Goal: Information Seeking & Learning: Understand process/instructions

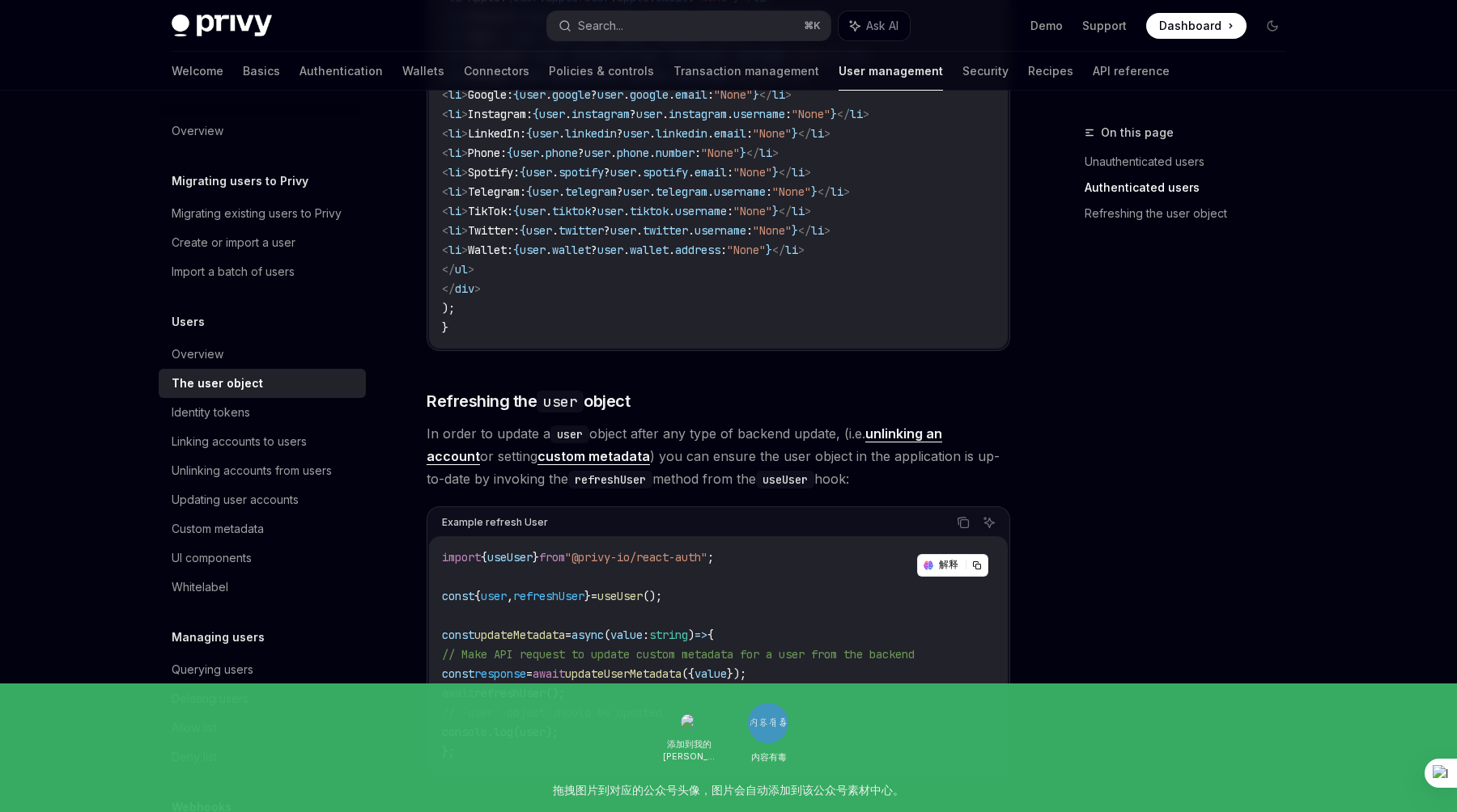
scroll to position [2040, 0]
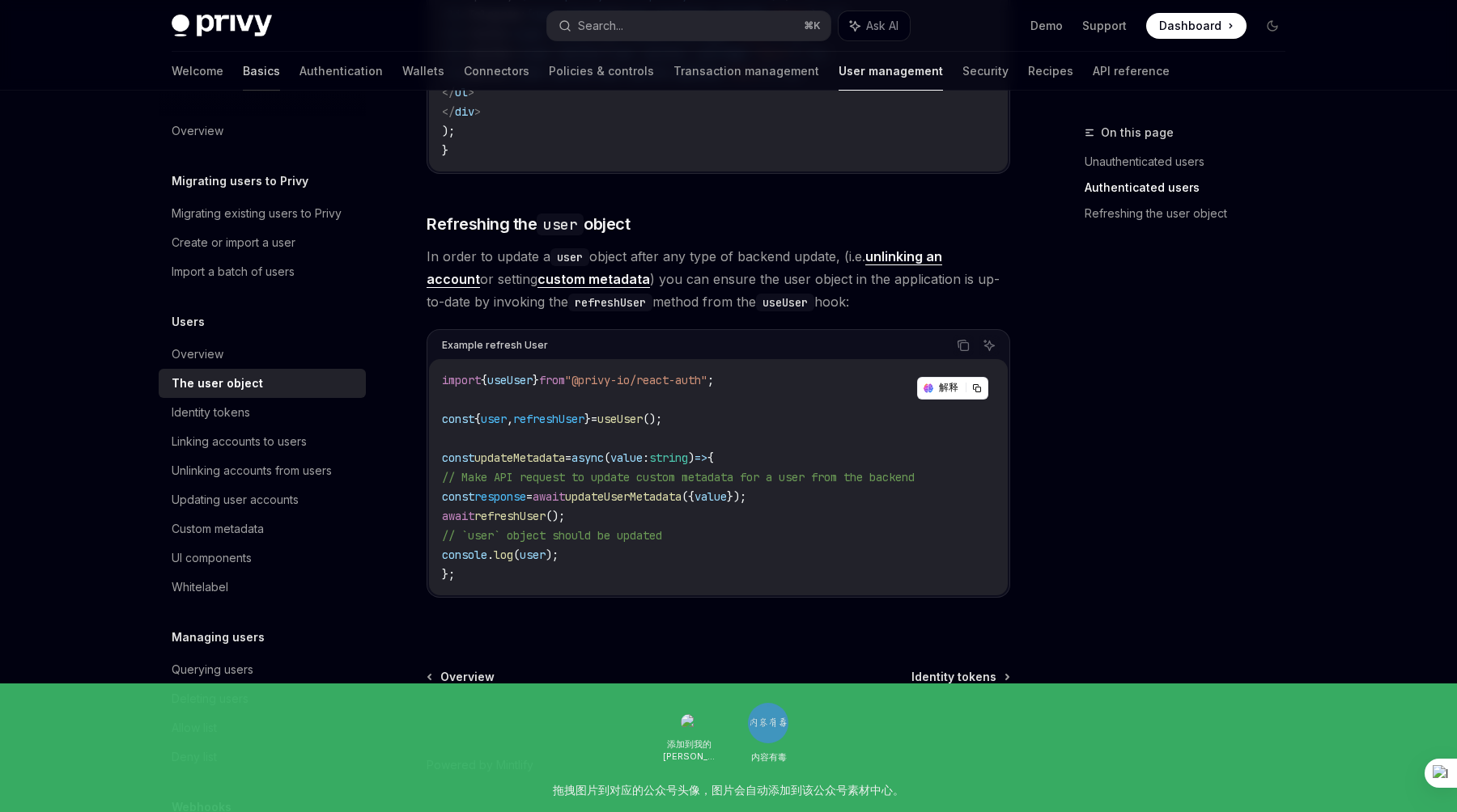
click at [242, 76] on link "Basics" at bounding box center [261, 70] width 38 height 39
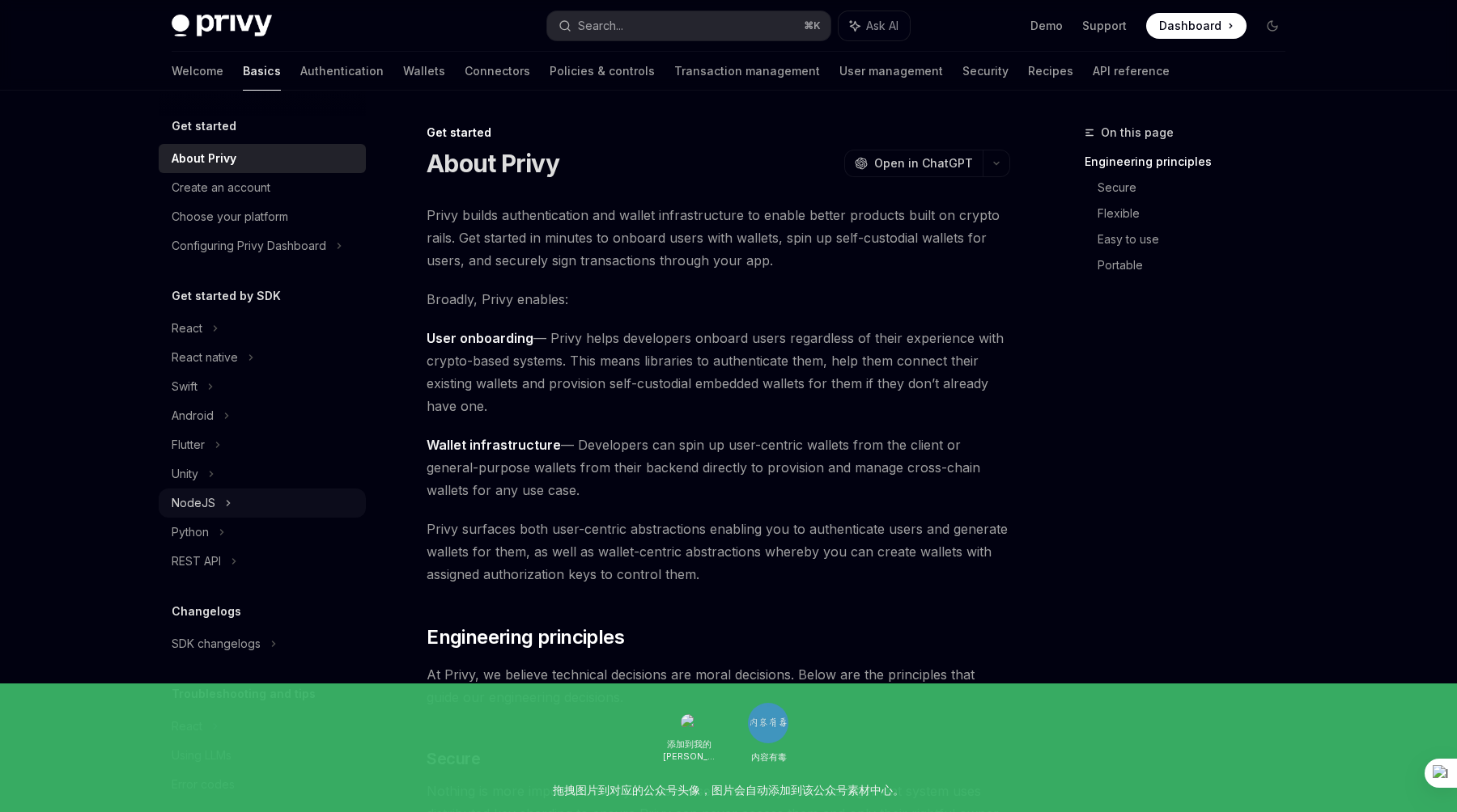
click at [206, 500] on div "NodeJS" at bounding box center [193, 503] width 44 height 20
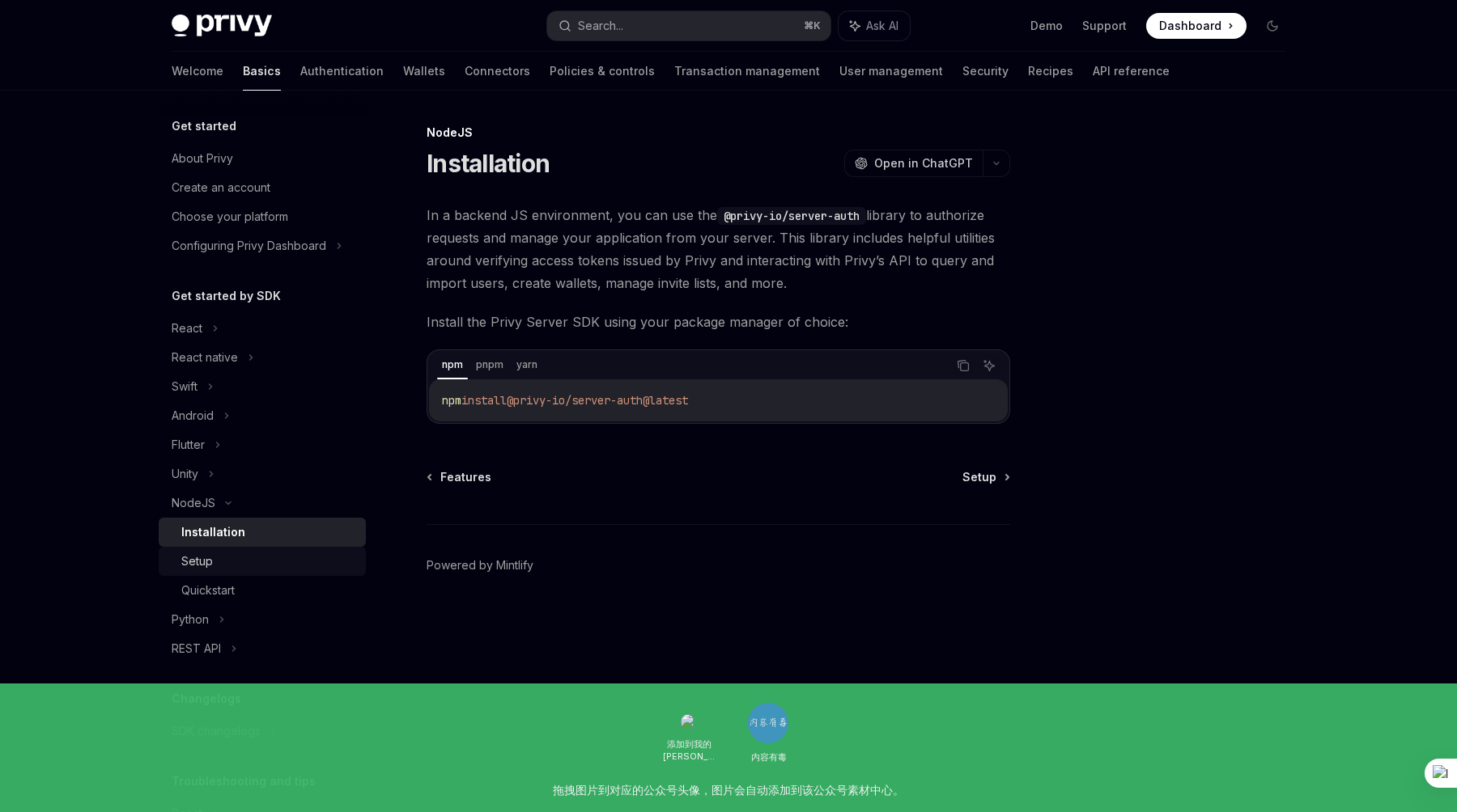
click at [209, 564] on div "Setup" at bounding box center [197, 562] width 32 height 20
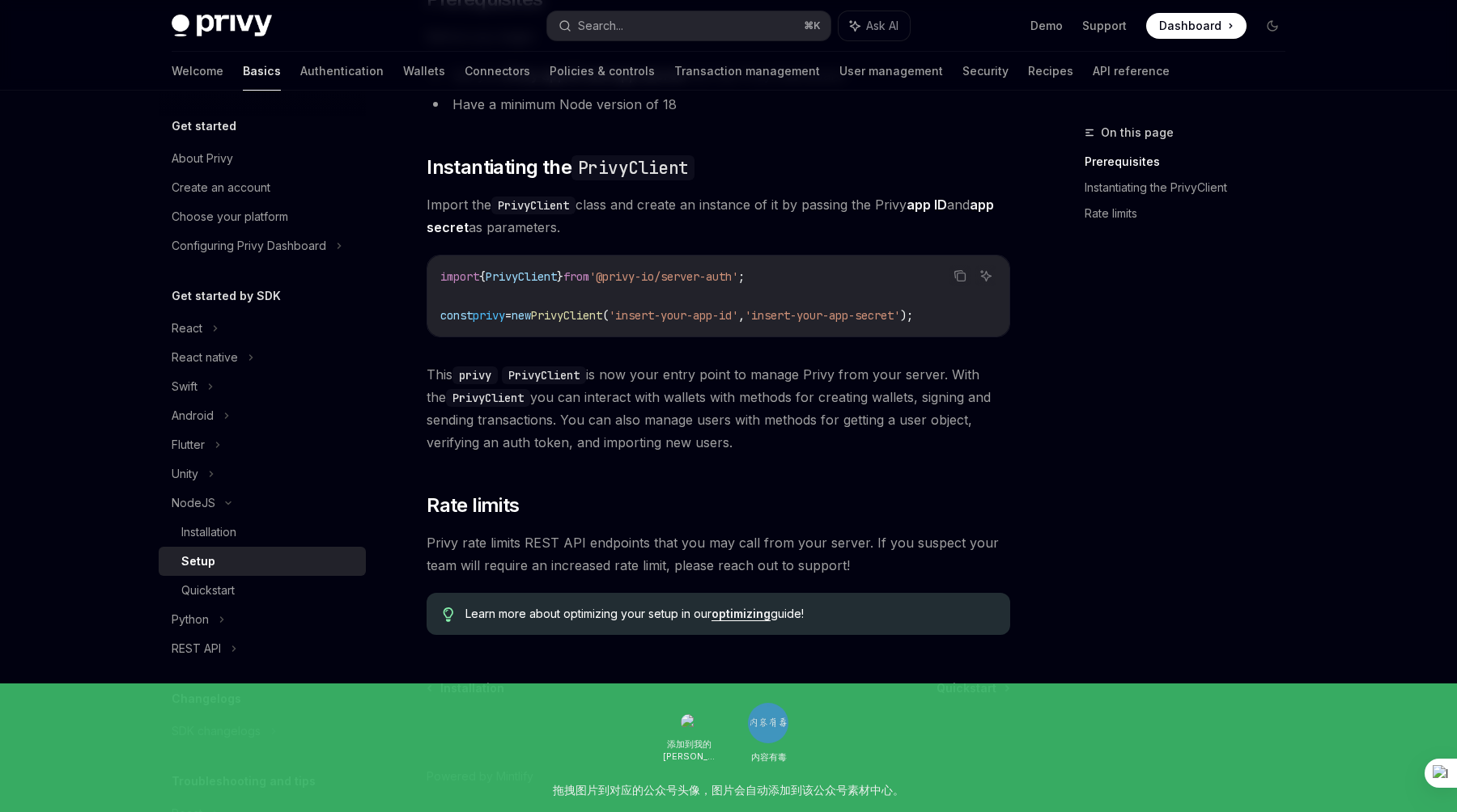
scroll to position [281, 0]
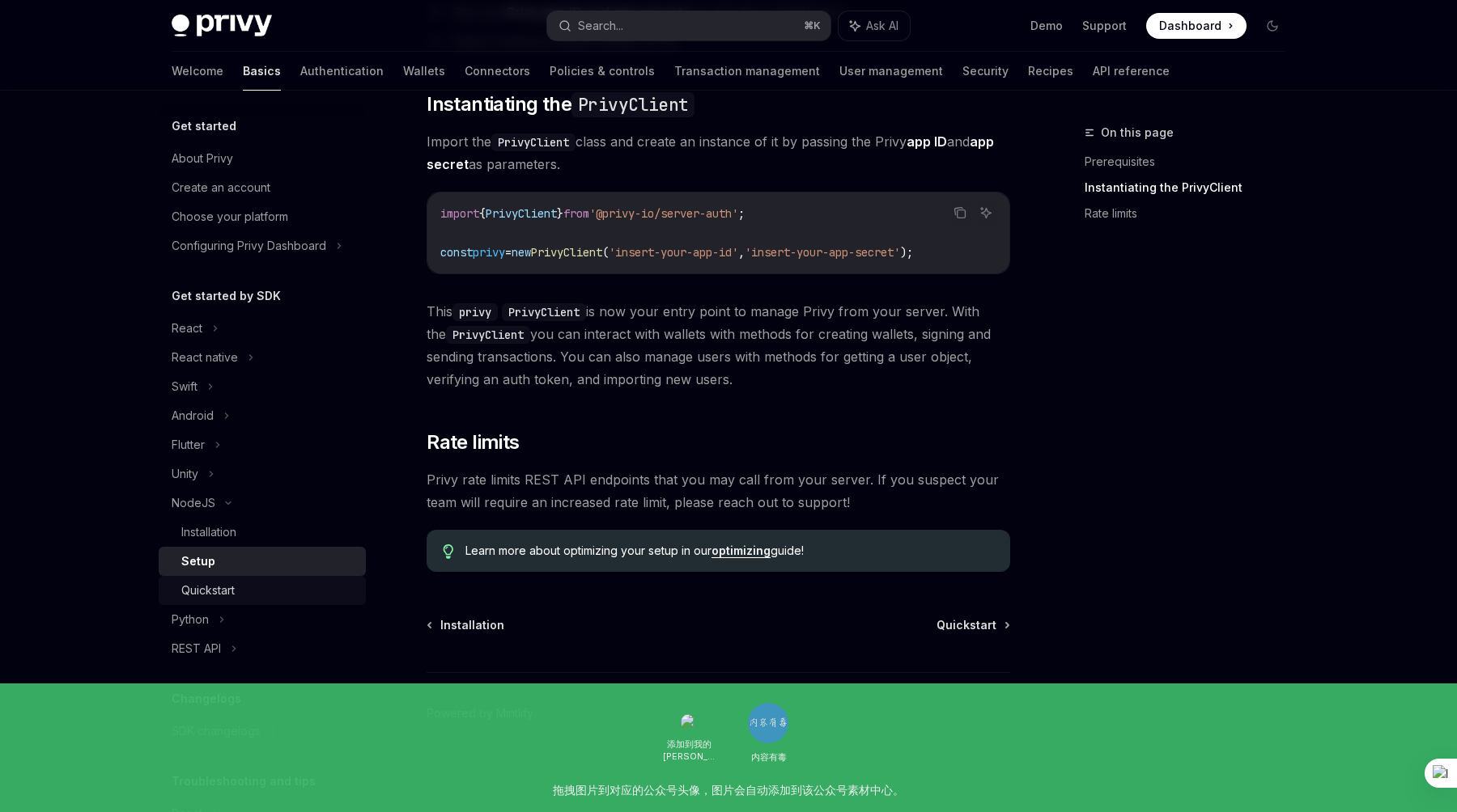
click at [224, 592] on div "Quickstart" at bounding box center [208, 590] width 53 height 20
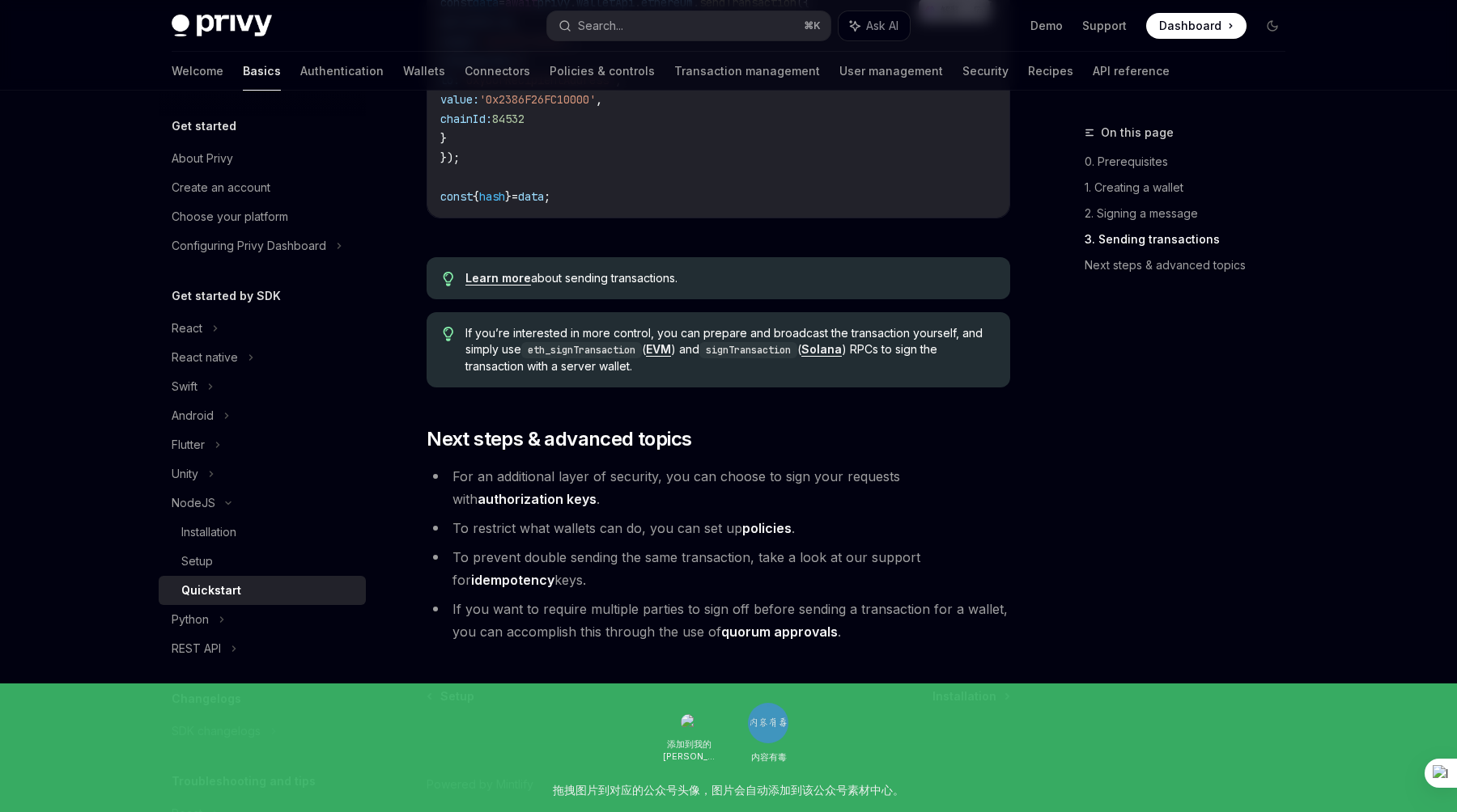
scroll to position [1604, 0]
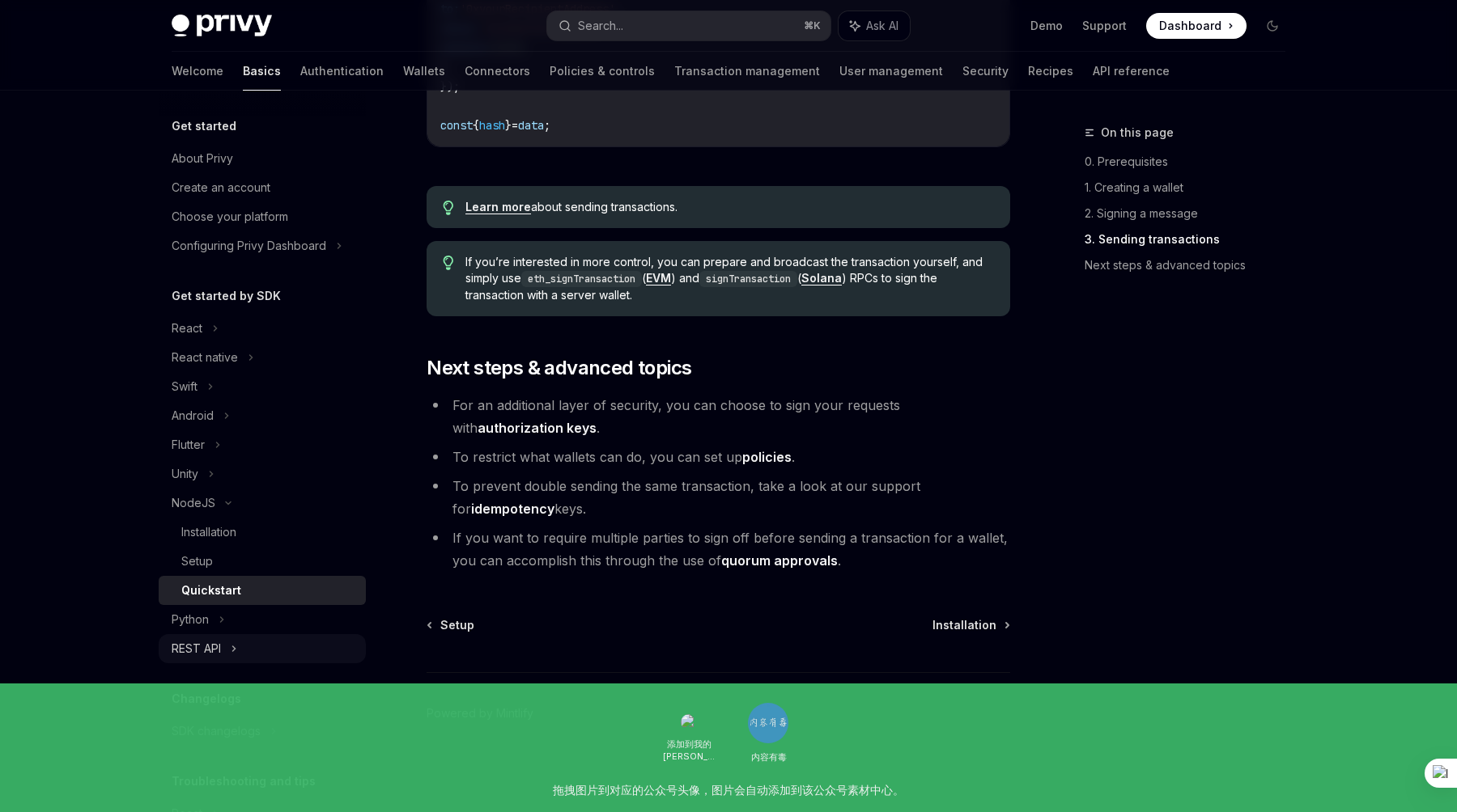
click at [209, 658] on div "REST API" at bounding box center [196, 649] width 49 height 20
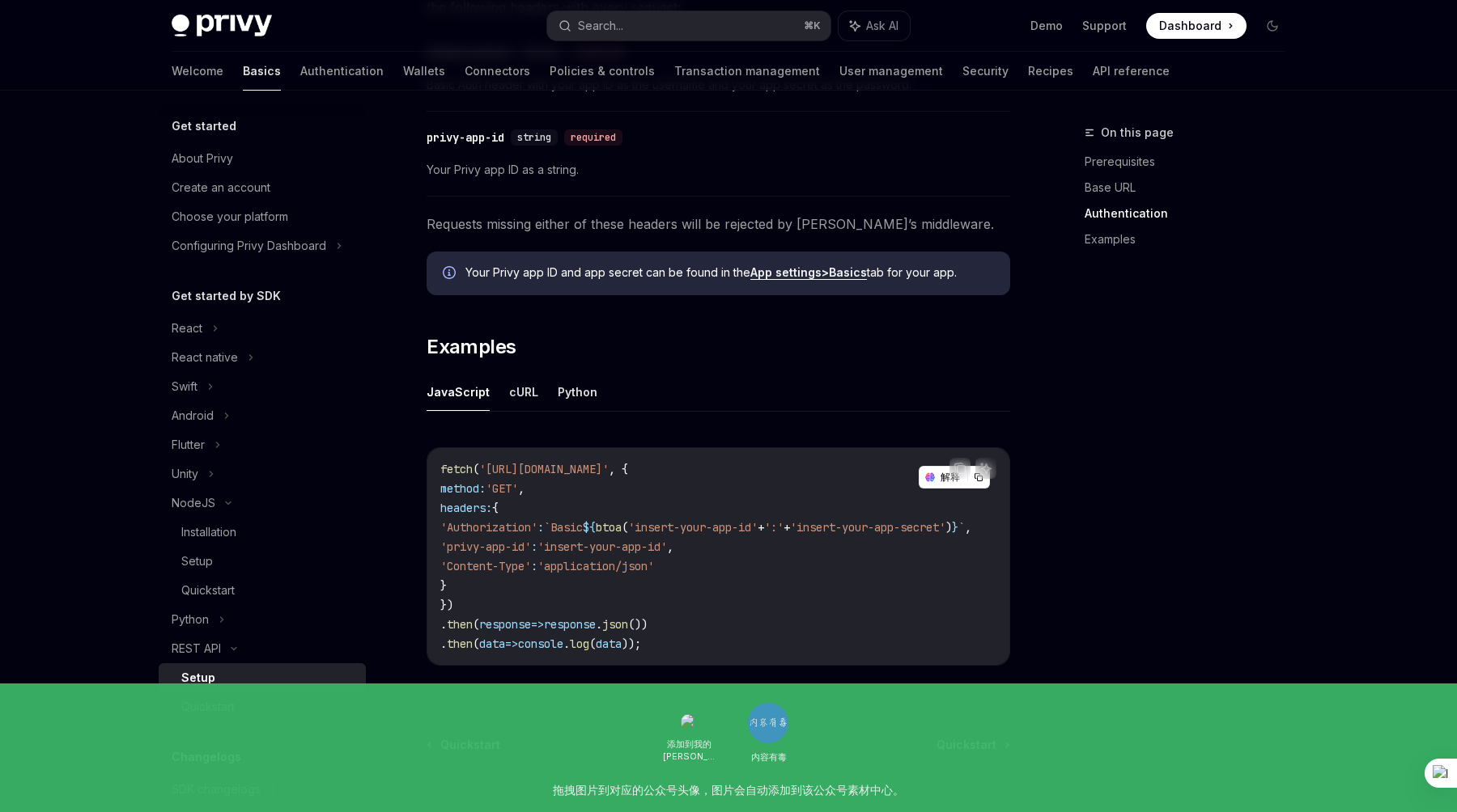
scroll to position [651, 0]
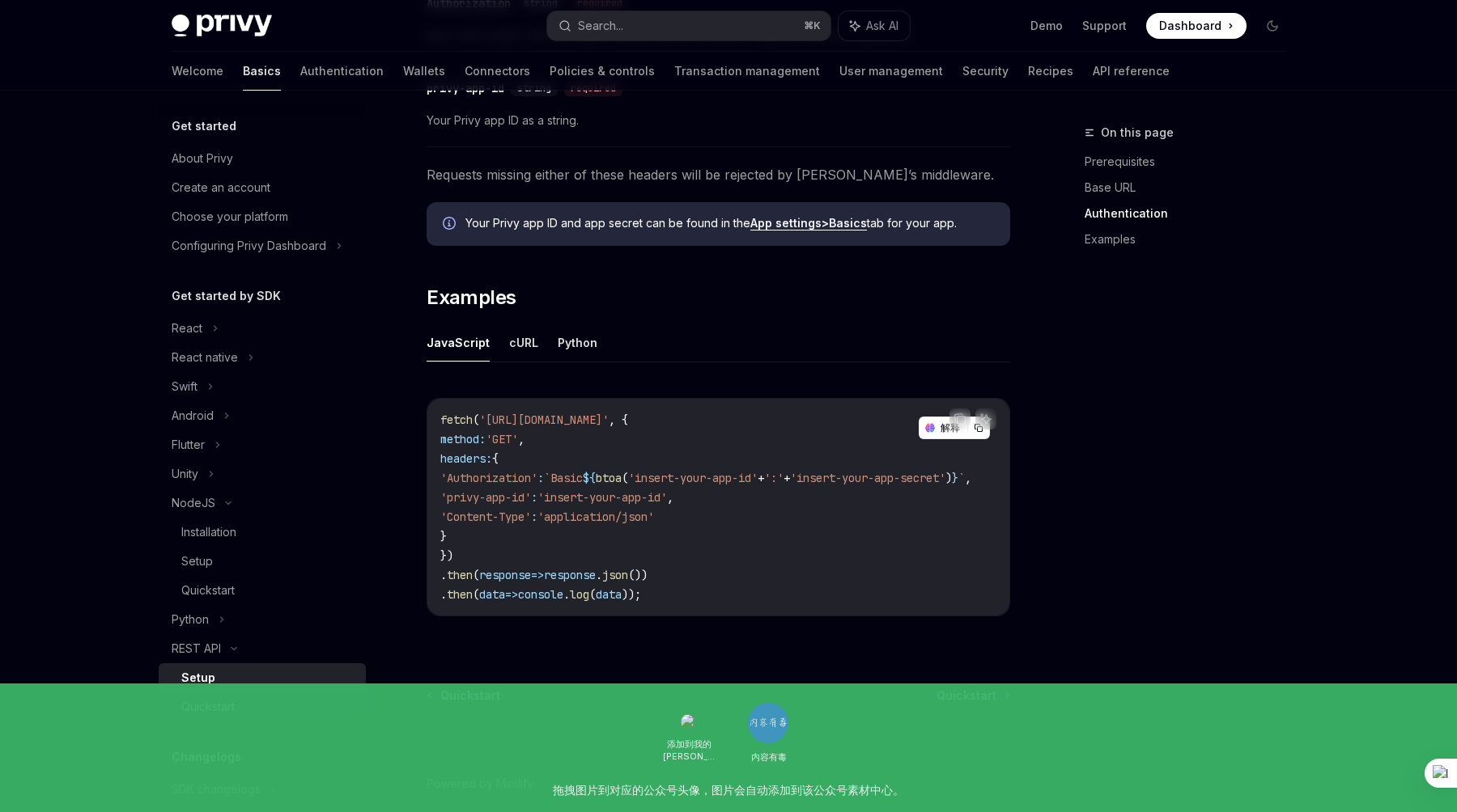
click at [244, 703] on div "Quickstart" at bounding box center [268, 707] width 175 height 20
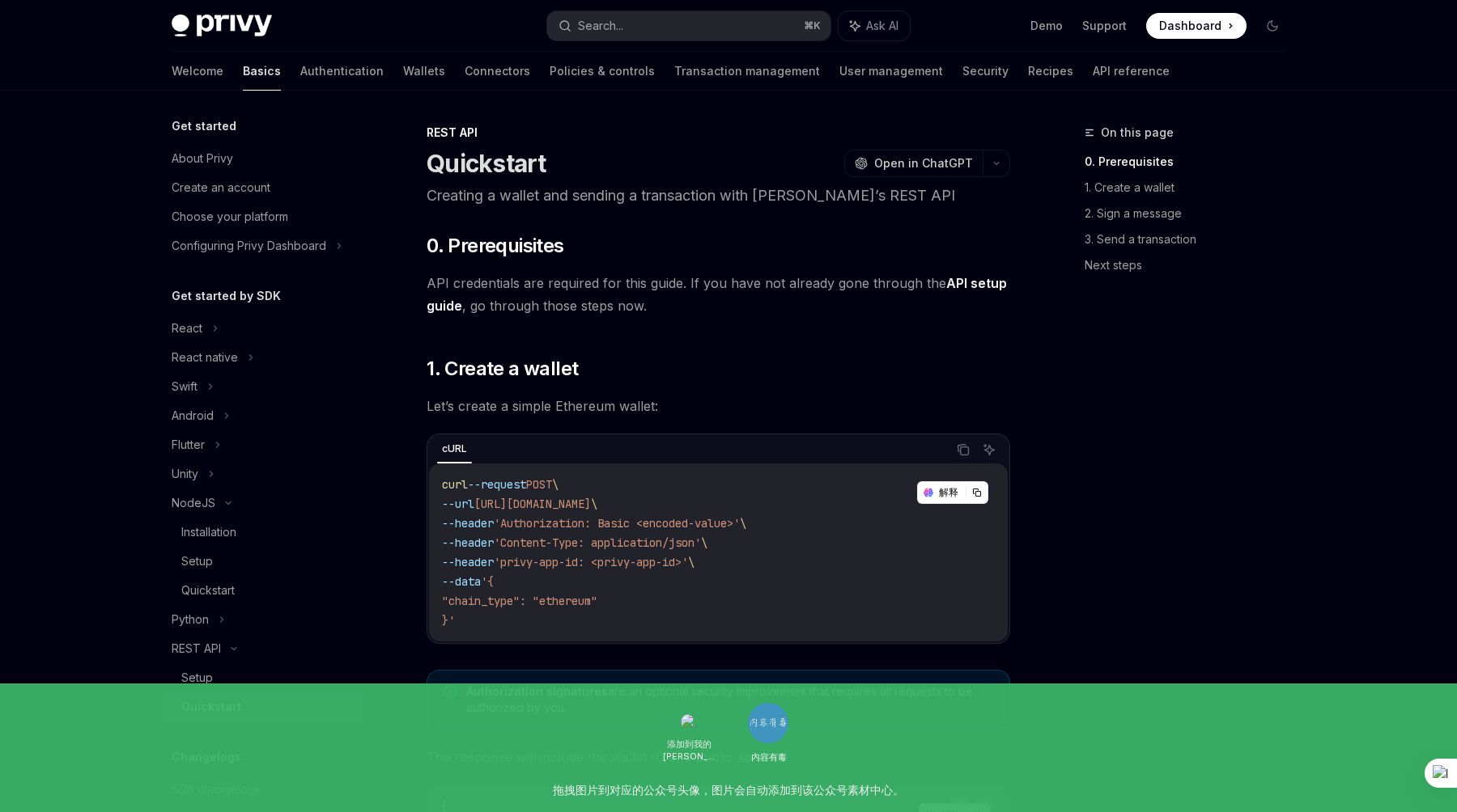
click at [958, 283] on link "API setup guide" at bounding box center [716, 295] width 581 height 40
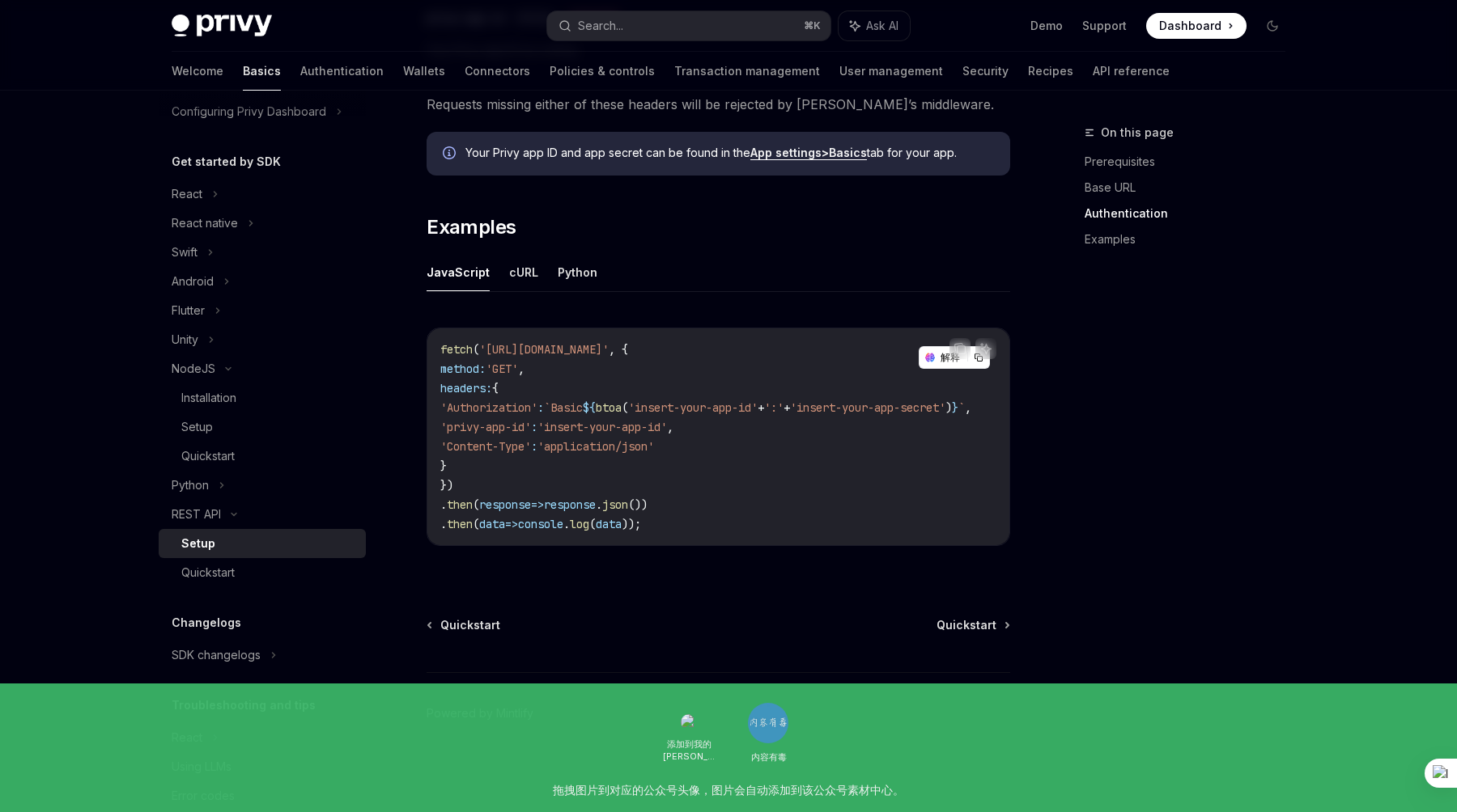
scroll to position [165, 0]
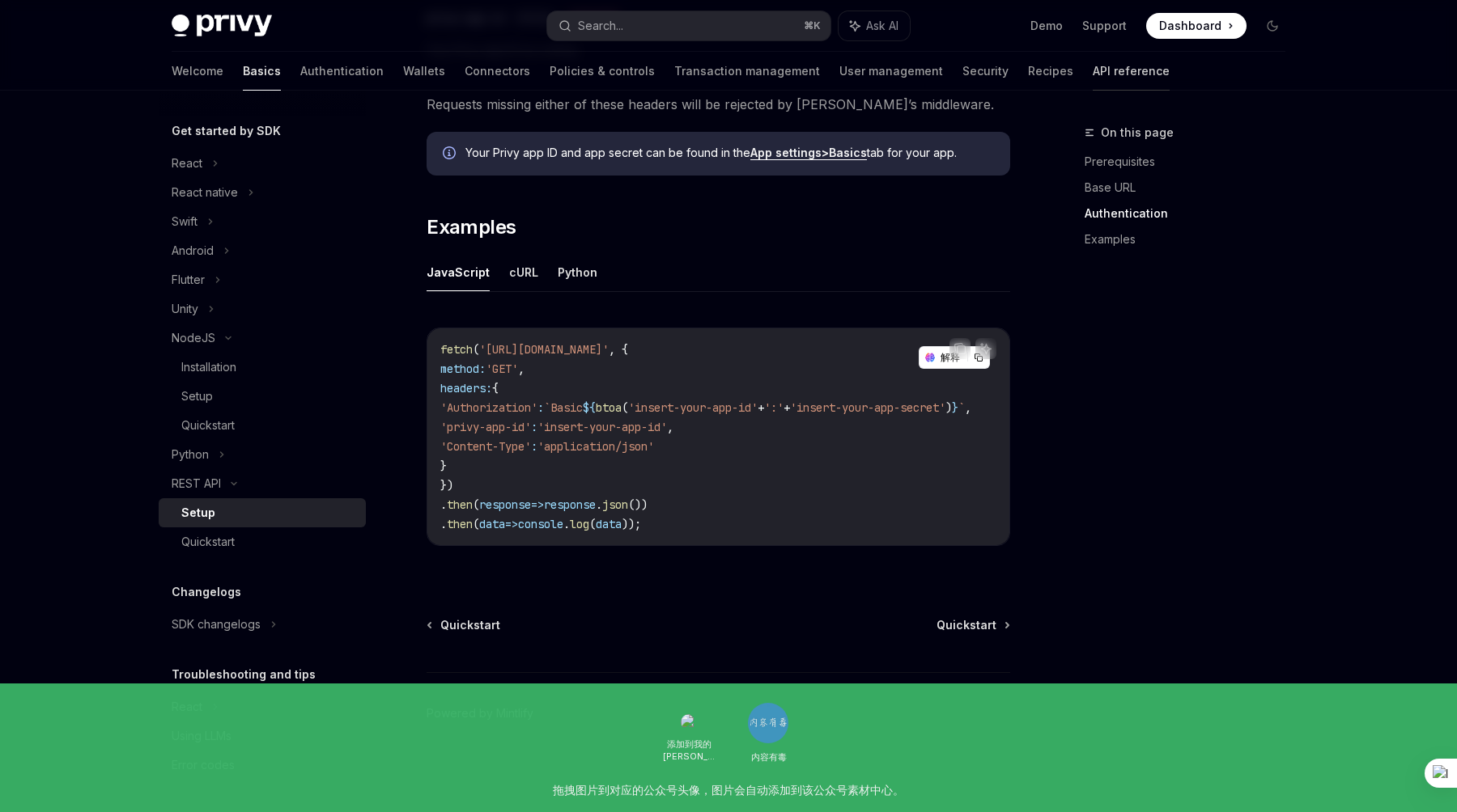
click at [1092, 74] on link "API reference" at bounding box center [1131, 70] width 77 height 39
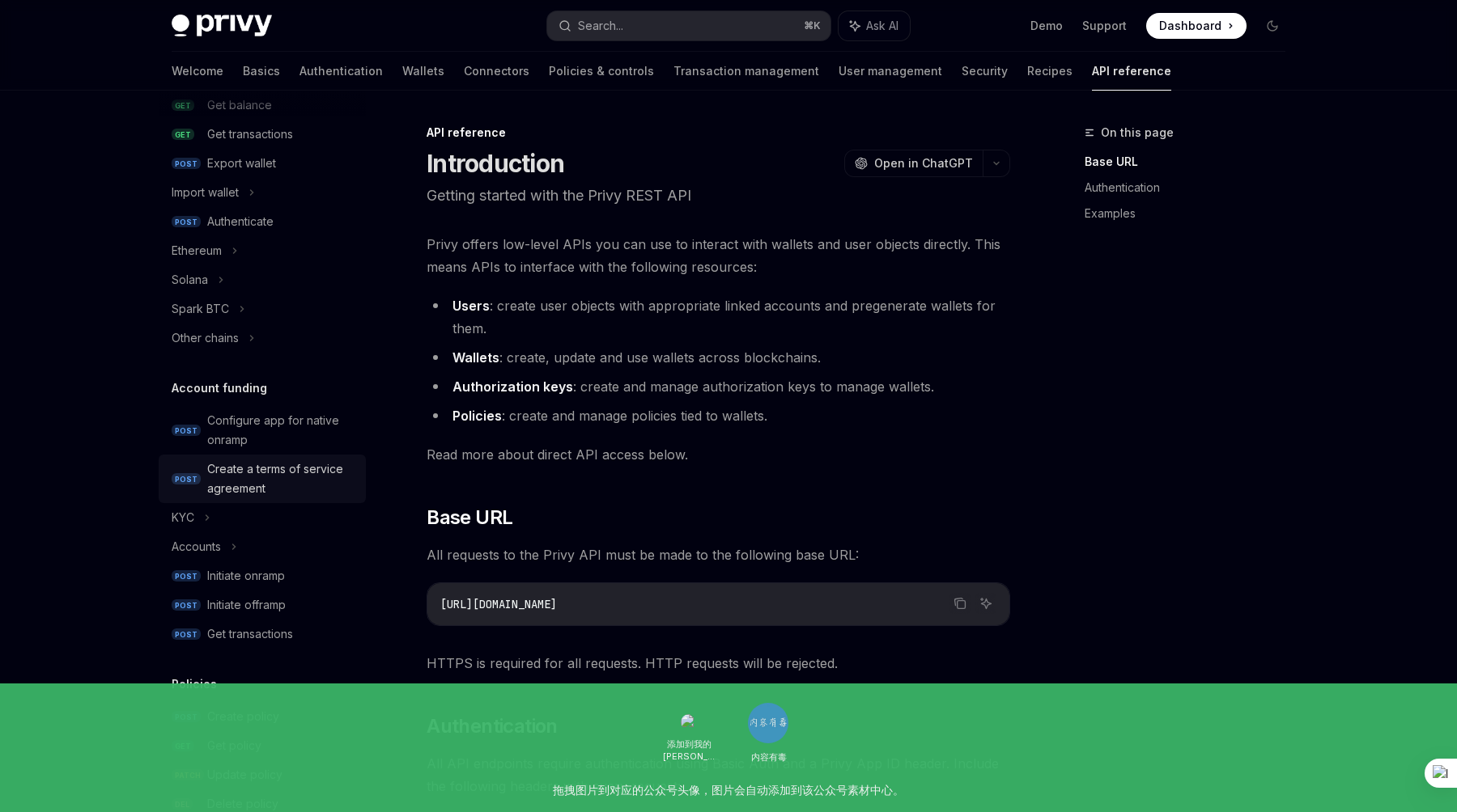
scroll to position [319, 0]
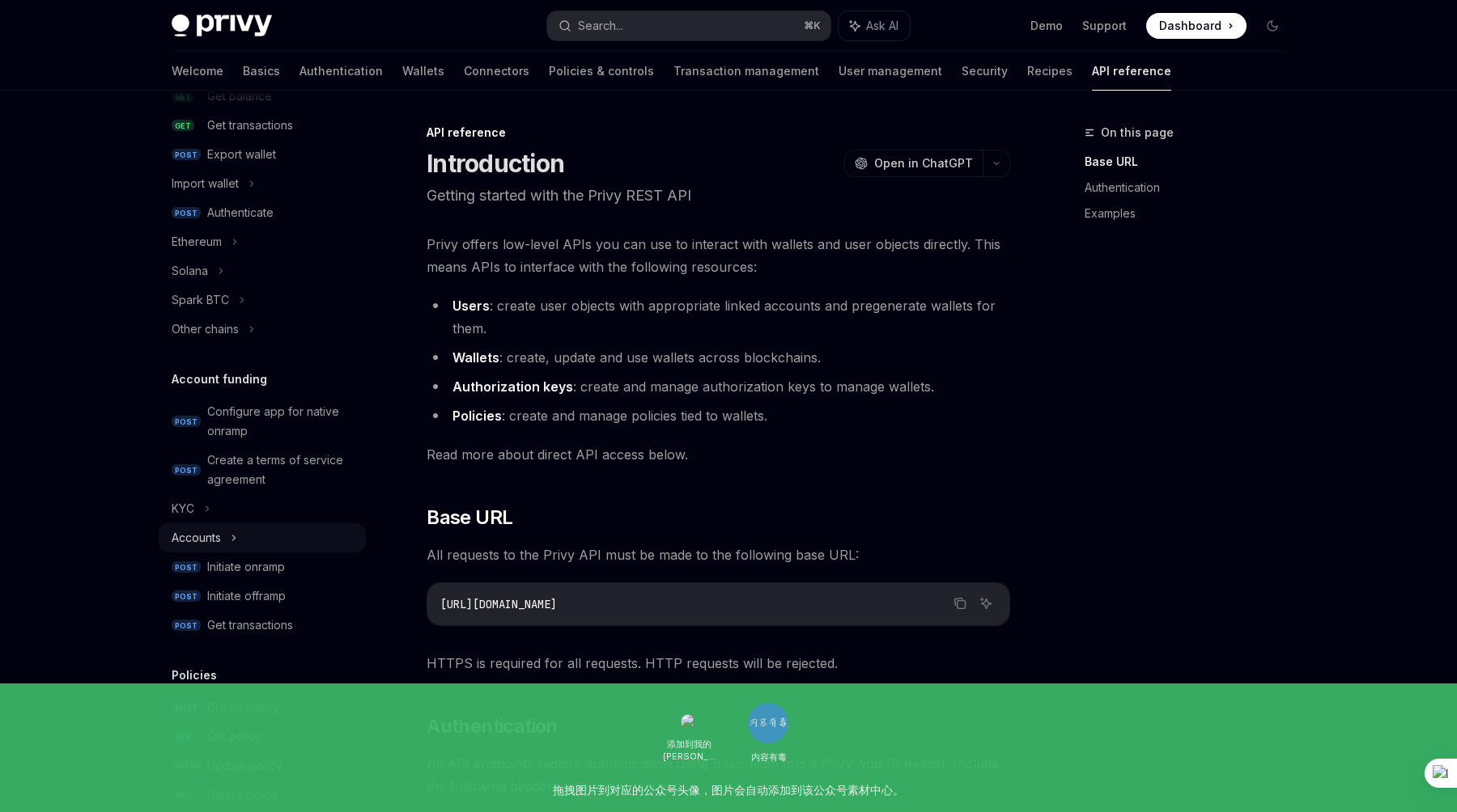
click at [221, 536] on div "Accounts" at bounding box center [196, 538] width 49 height 20
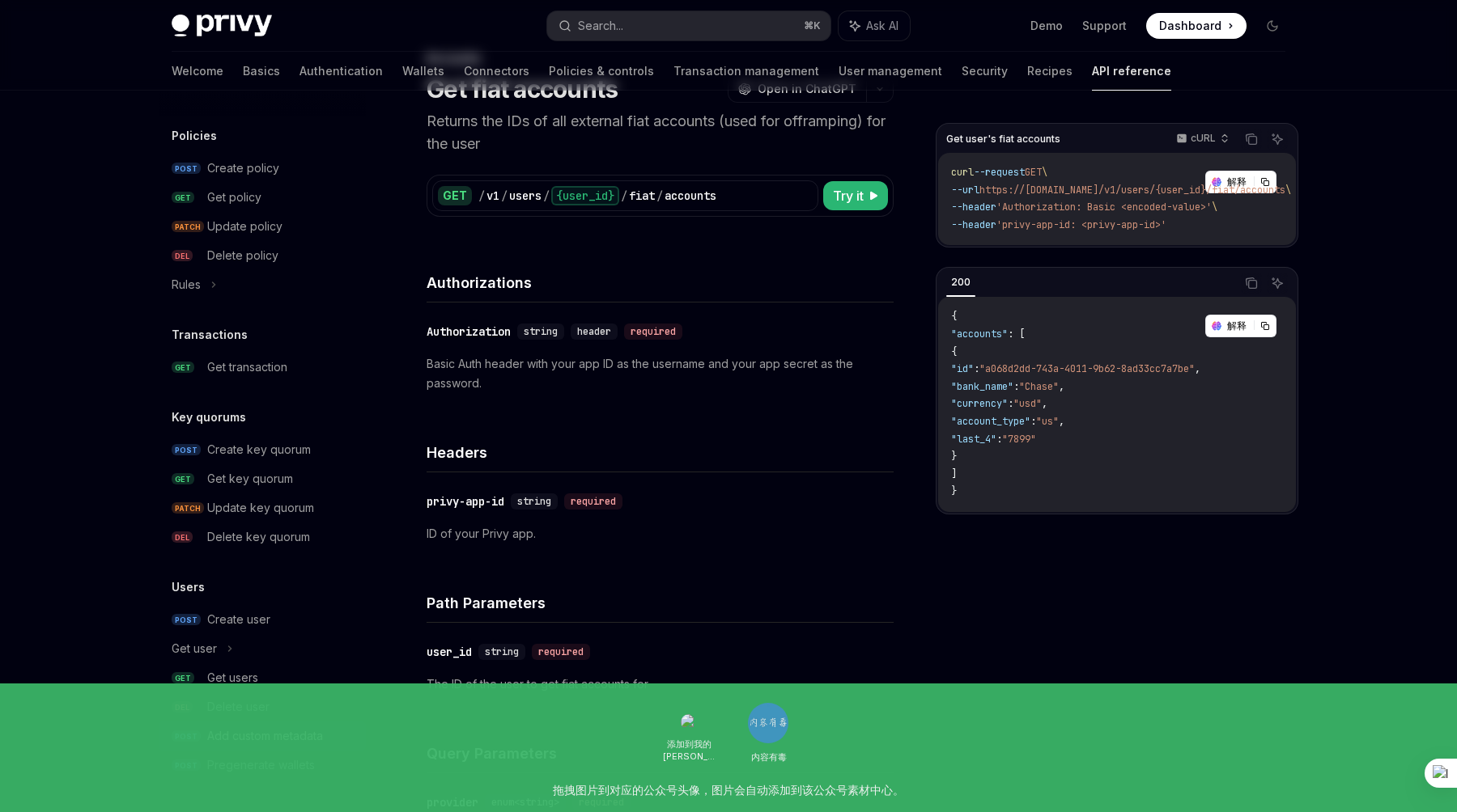
scroll to position [83, 0]
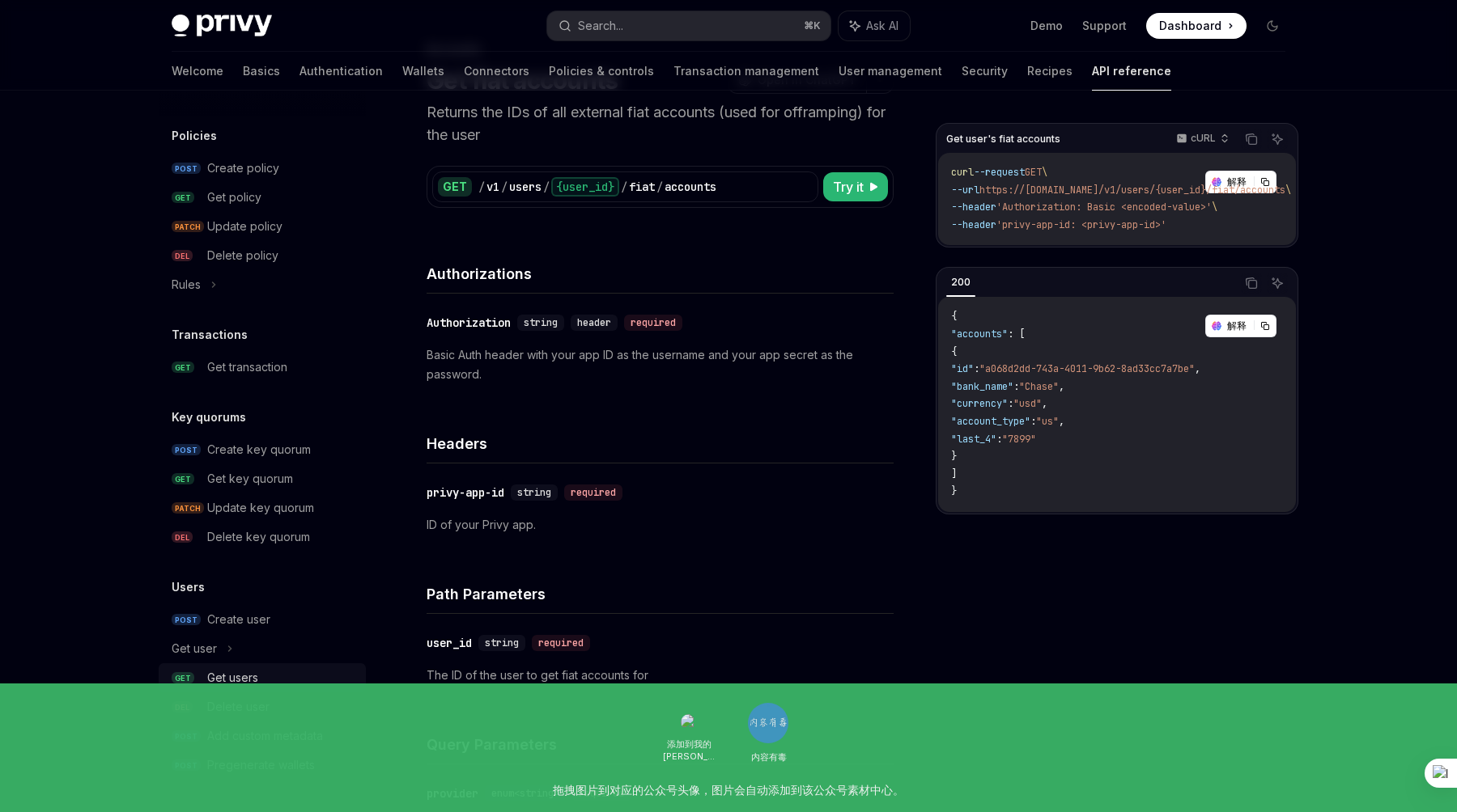
click at [245, 678] on div "Get users" at bounding box center [232, 678] width 51 height 20
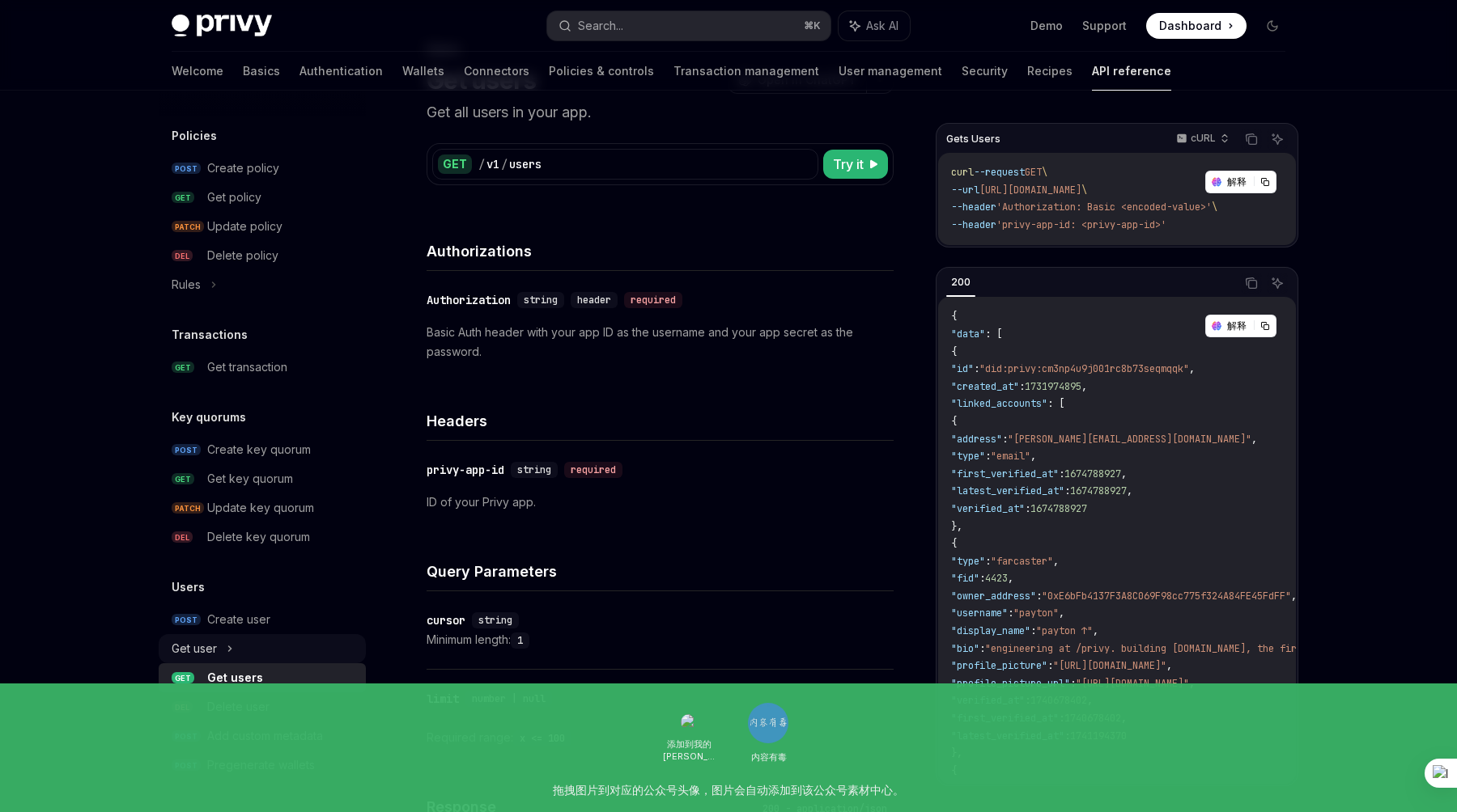
click at [208, 644] on div "Get user" at bounding box center [194, 649] width 46 height 20
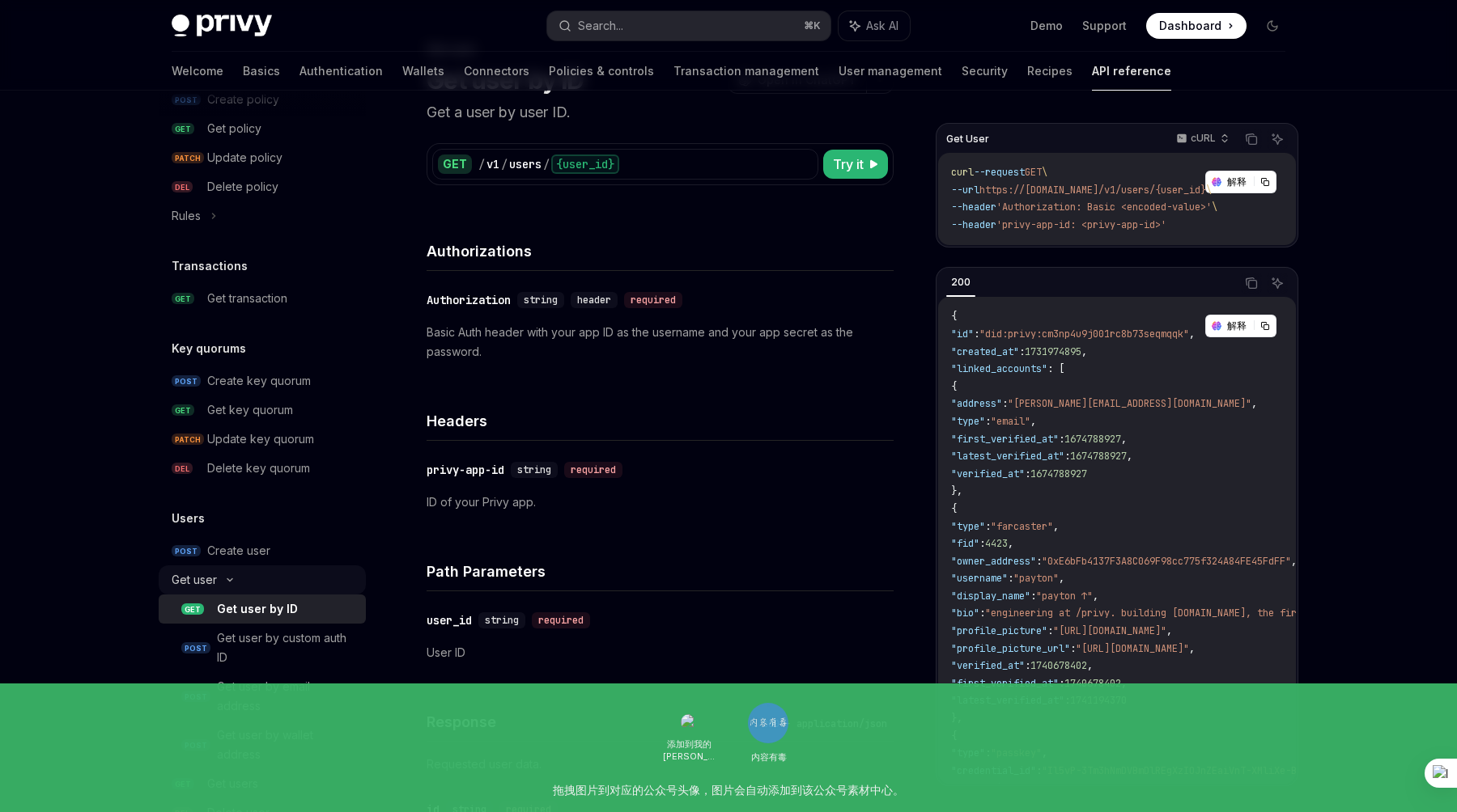
scroll to position [1014, 0]
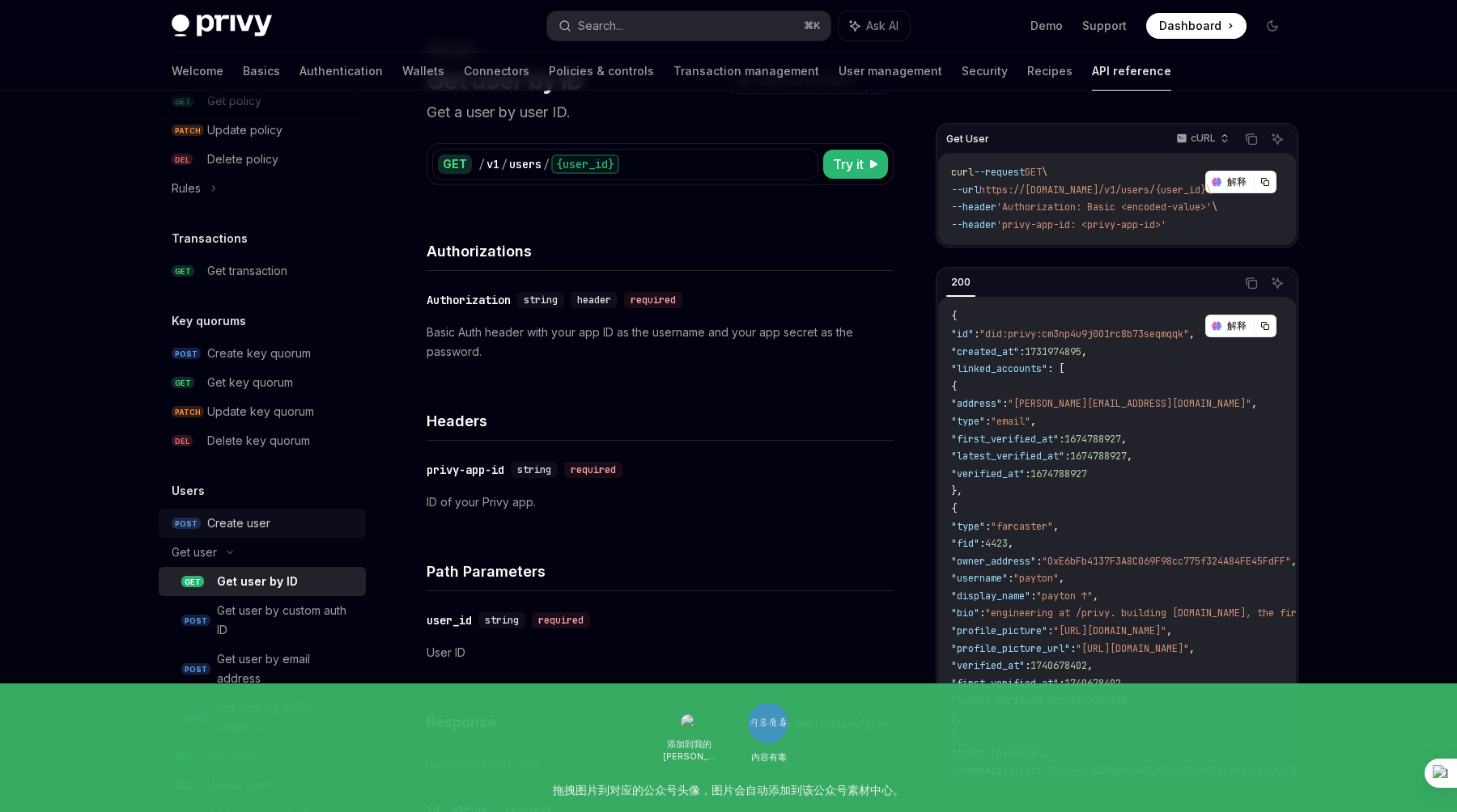
click at [256, 528] on div "Create user" at bounding box center [238, 523] width 63 height 20
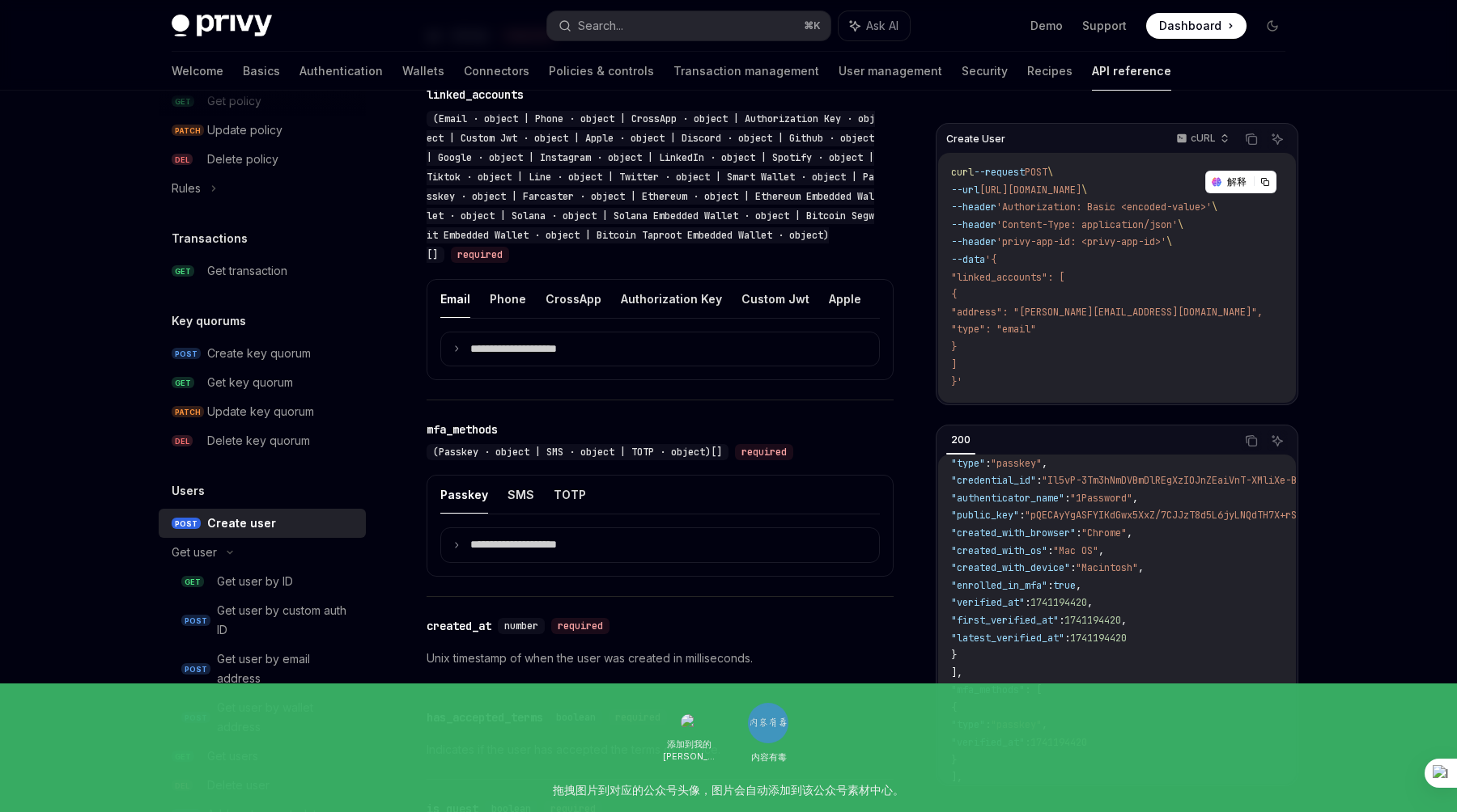
scroll to position [1323, 0]
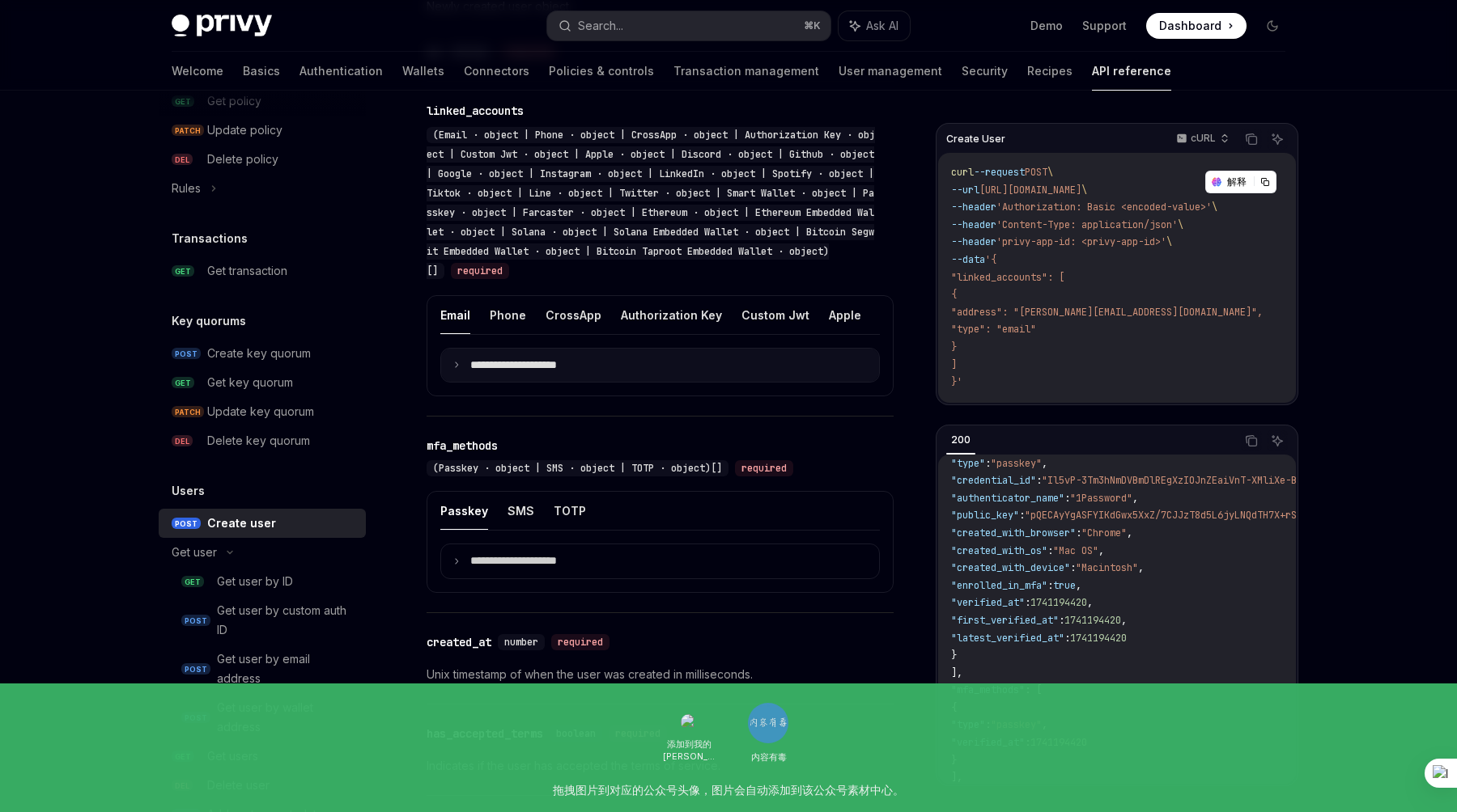
click at [456, 369] on icon at bounding box center [456, 365] width 8 height 8
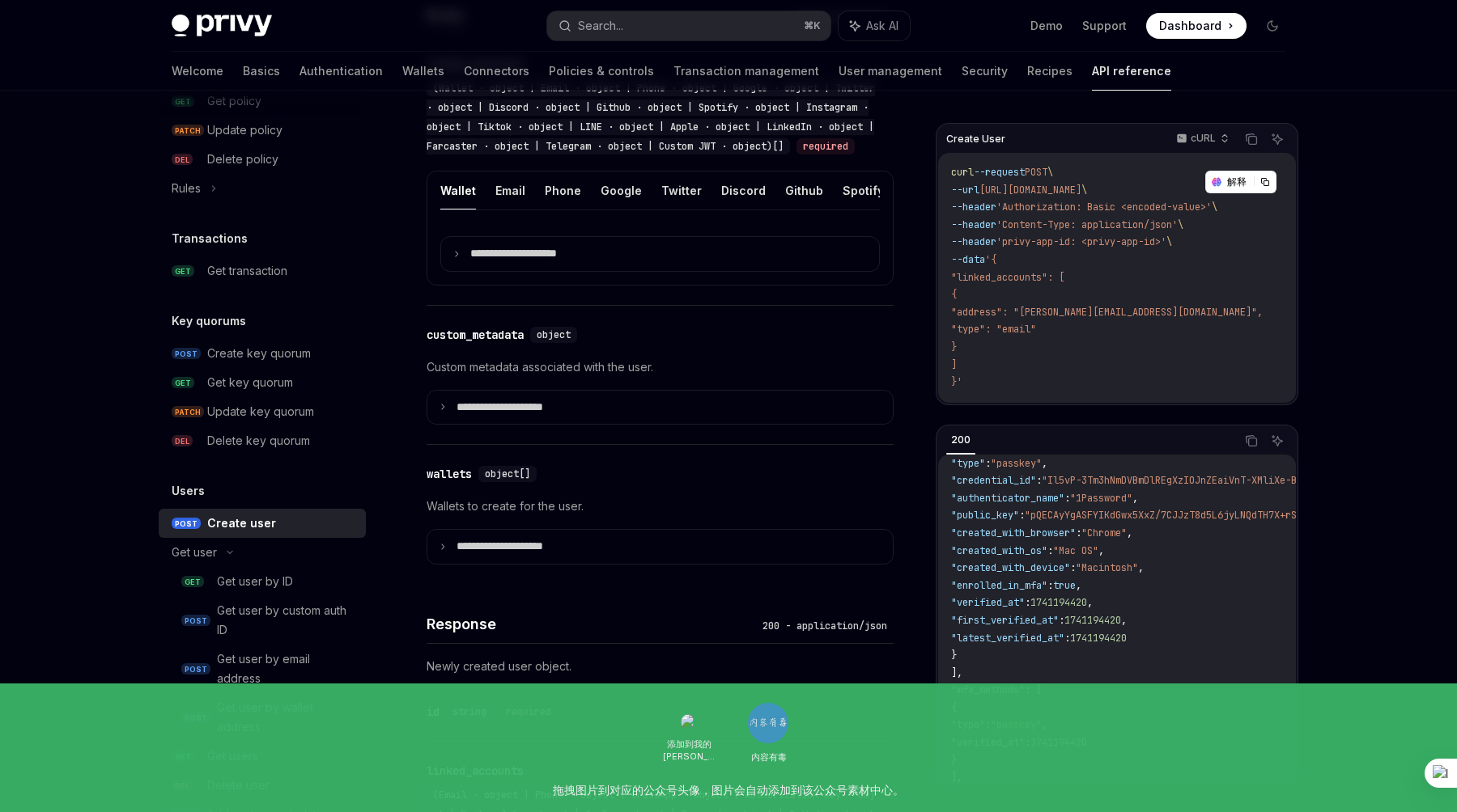
scroll to position [657, 0]
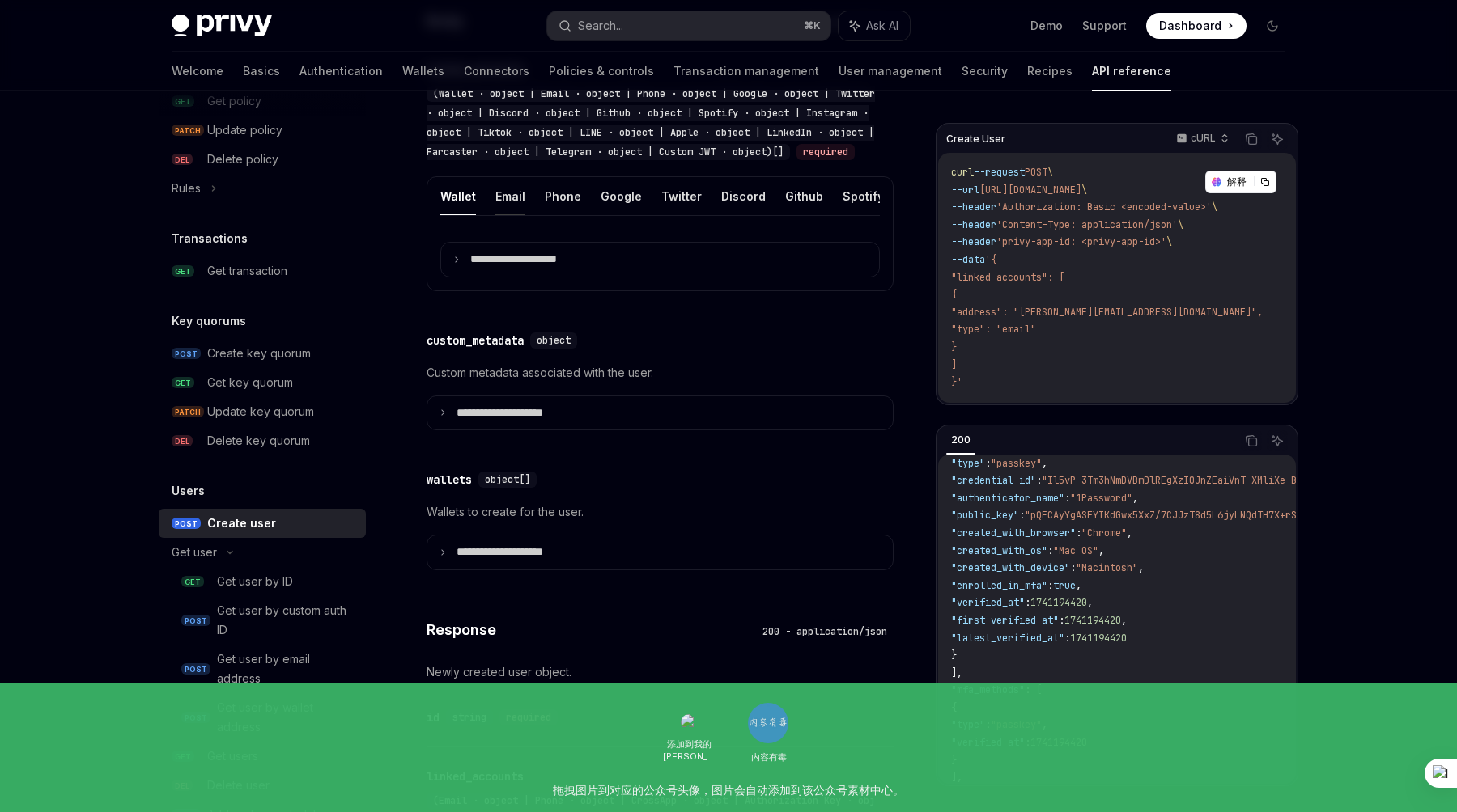
click at [503, 214] on button "Email" at bounding box center [510, 196] width 30 height 38
click at [455, 264] on icon at bounding box center [456, 260] width 8 height 8
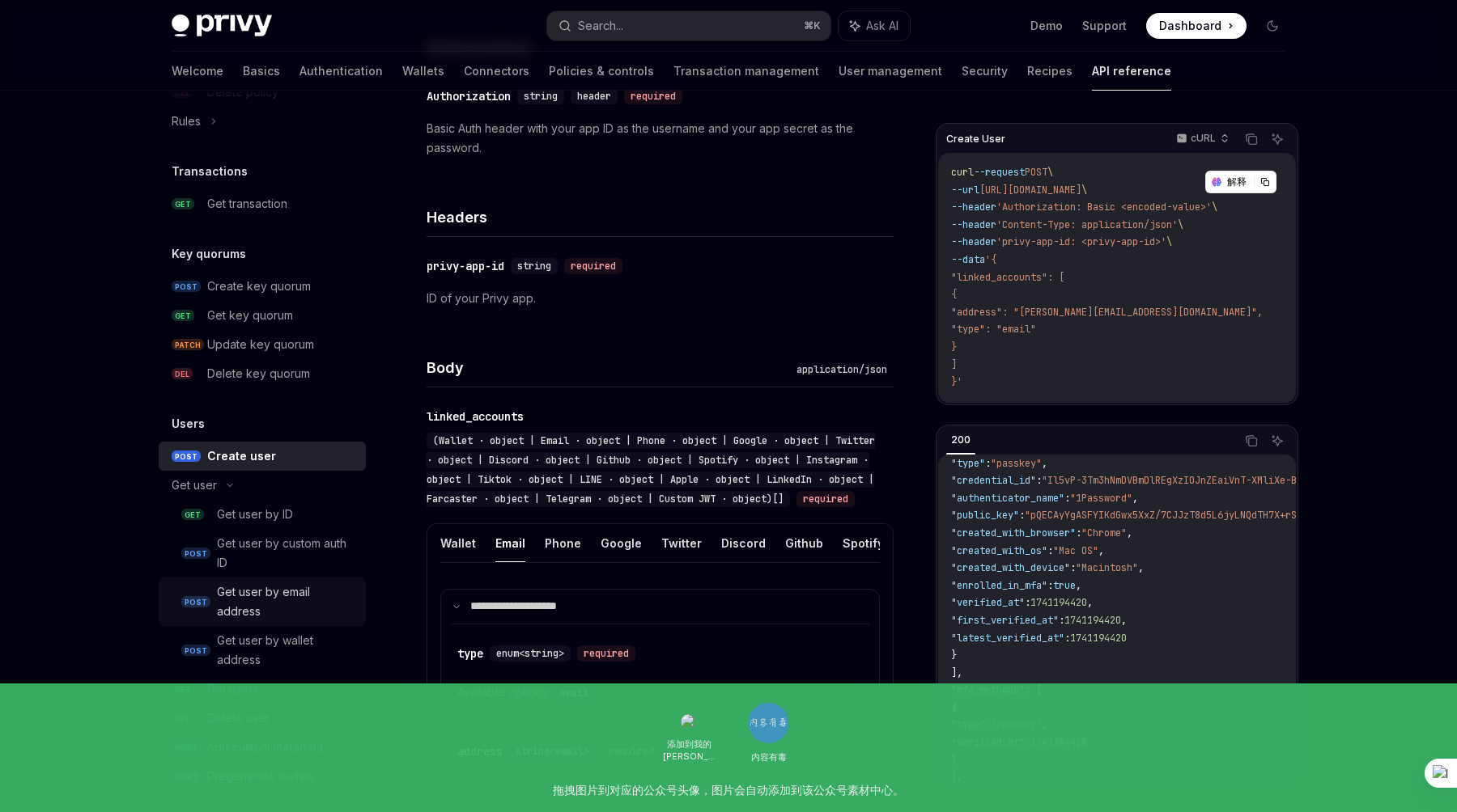
scroll to position [1087, 0]
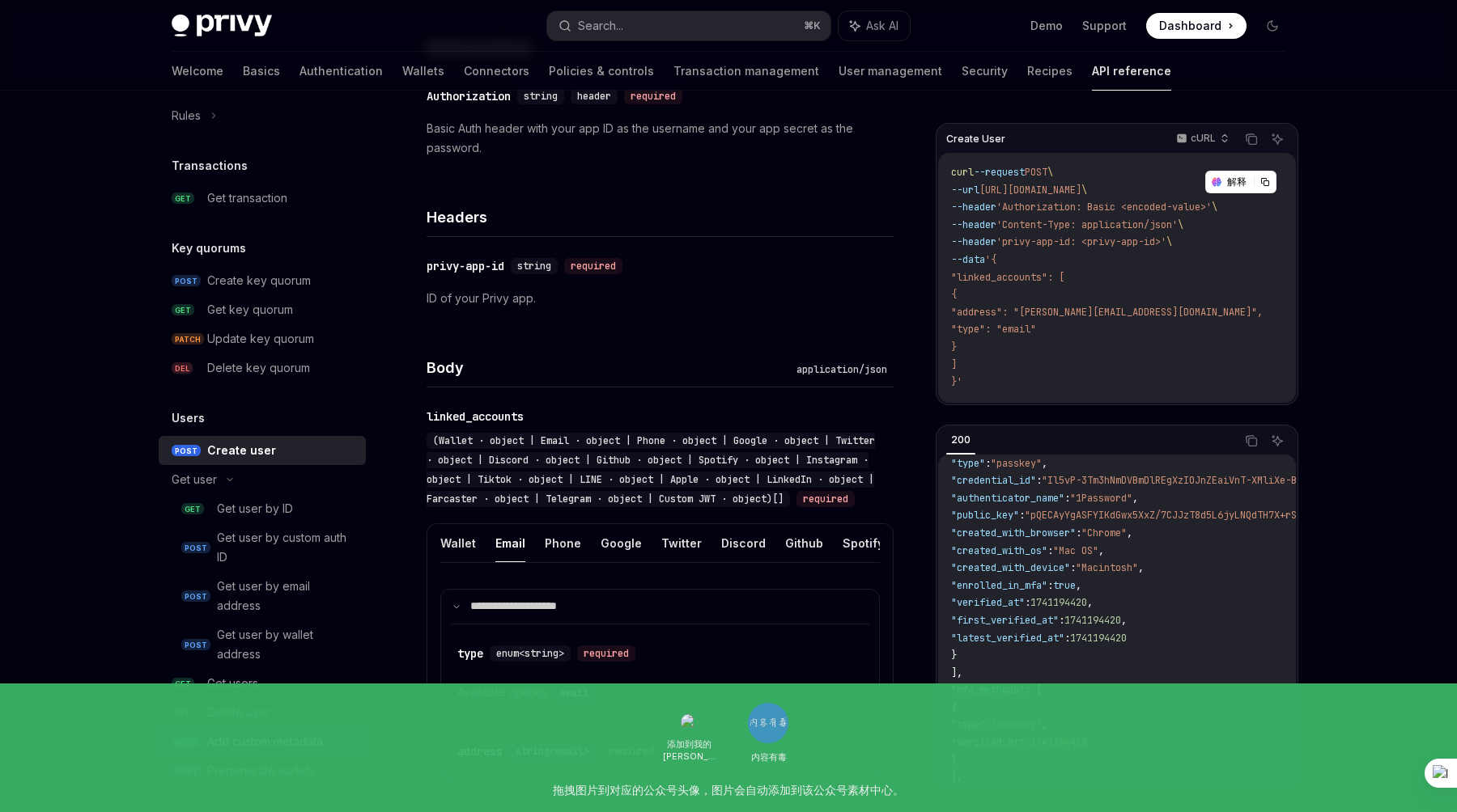
click at [287, 741] on div "Add custom metadata" at bounding box center [264, 742] width 116 height 20
type textarea "*"
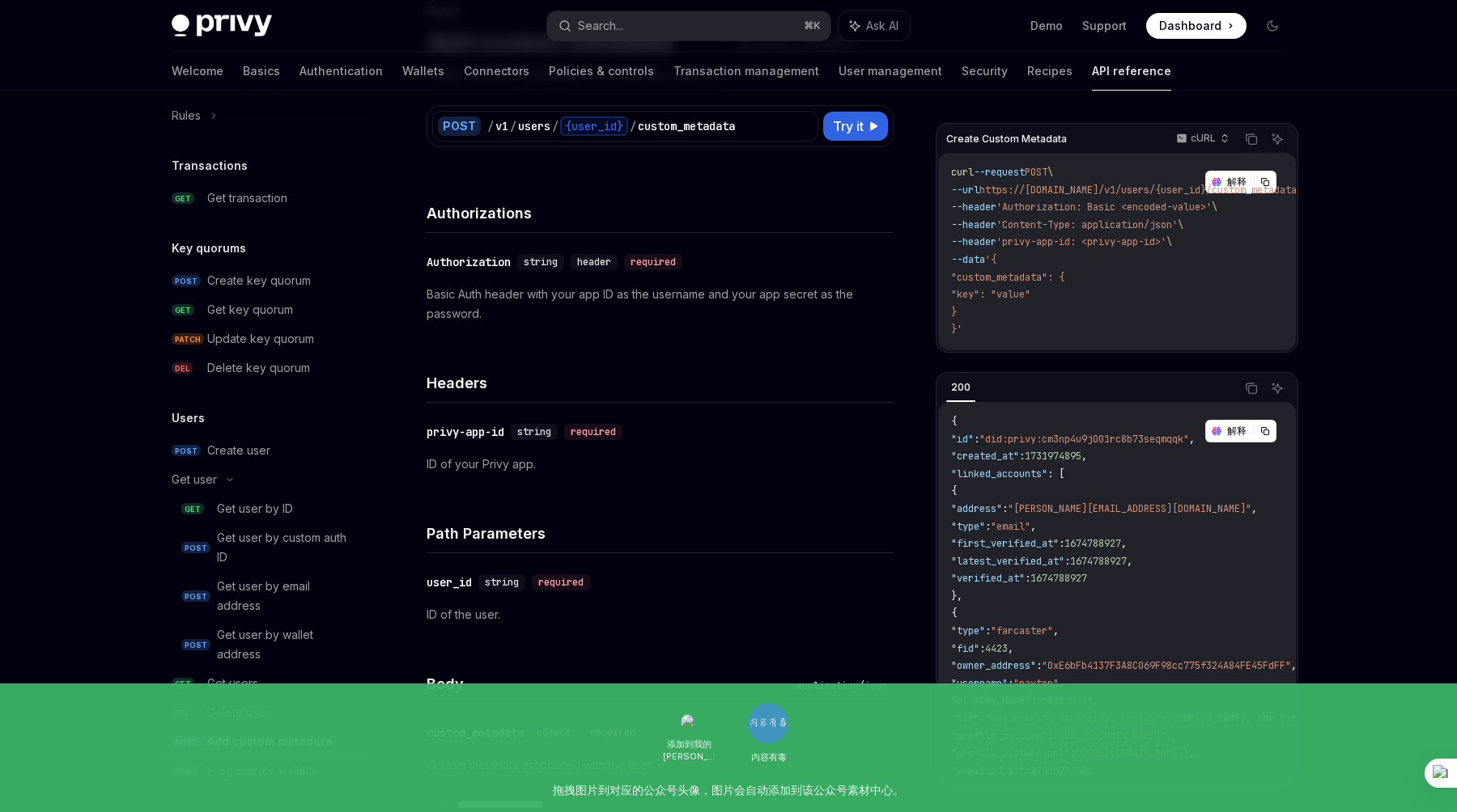
scroll to position [180, 0]
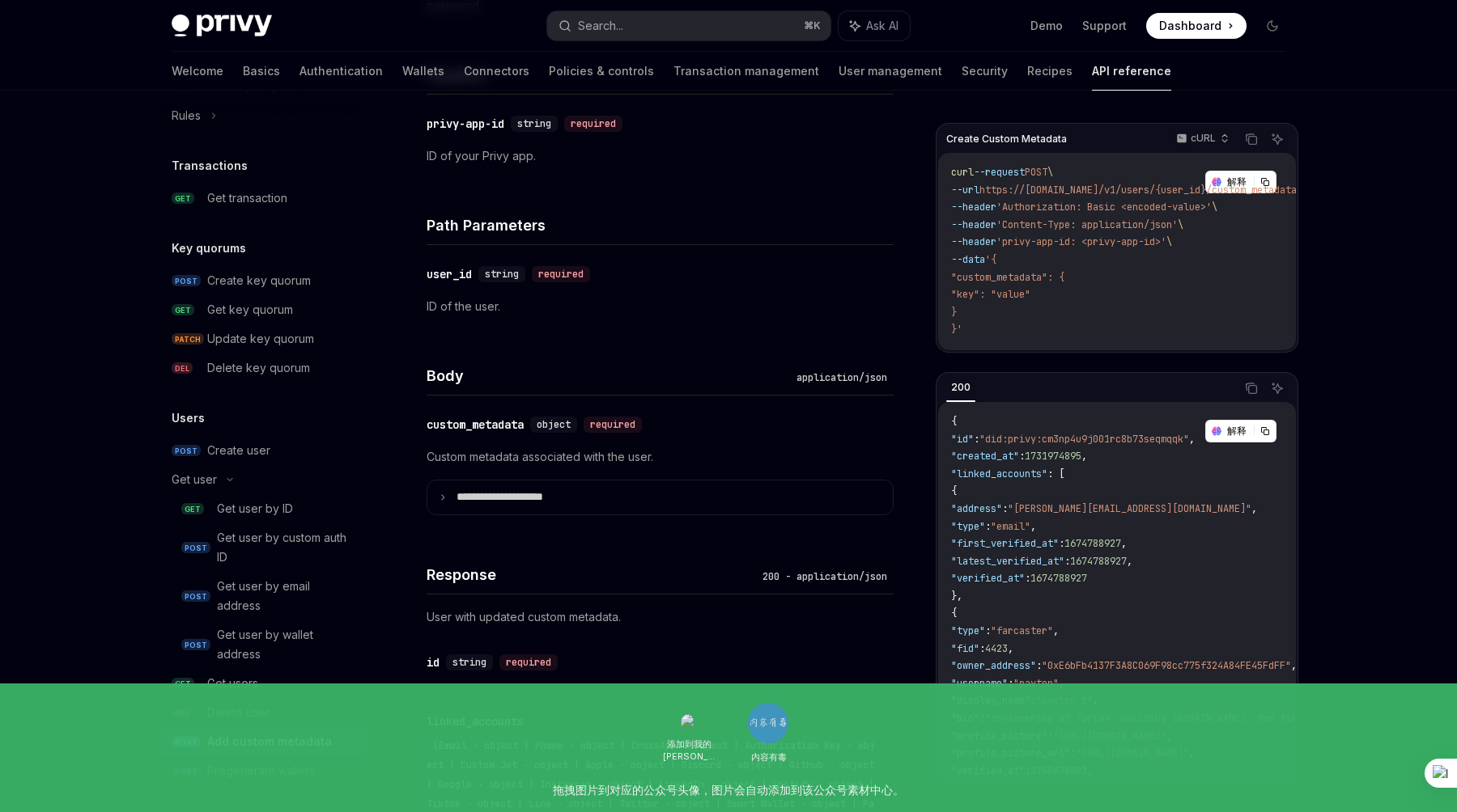
scroll to position [465, 0]
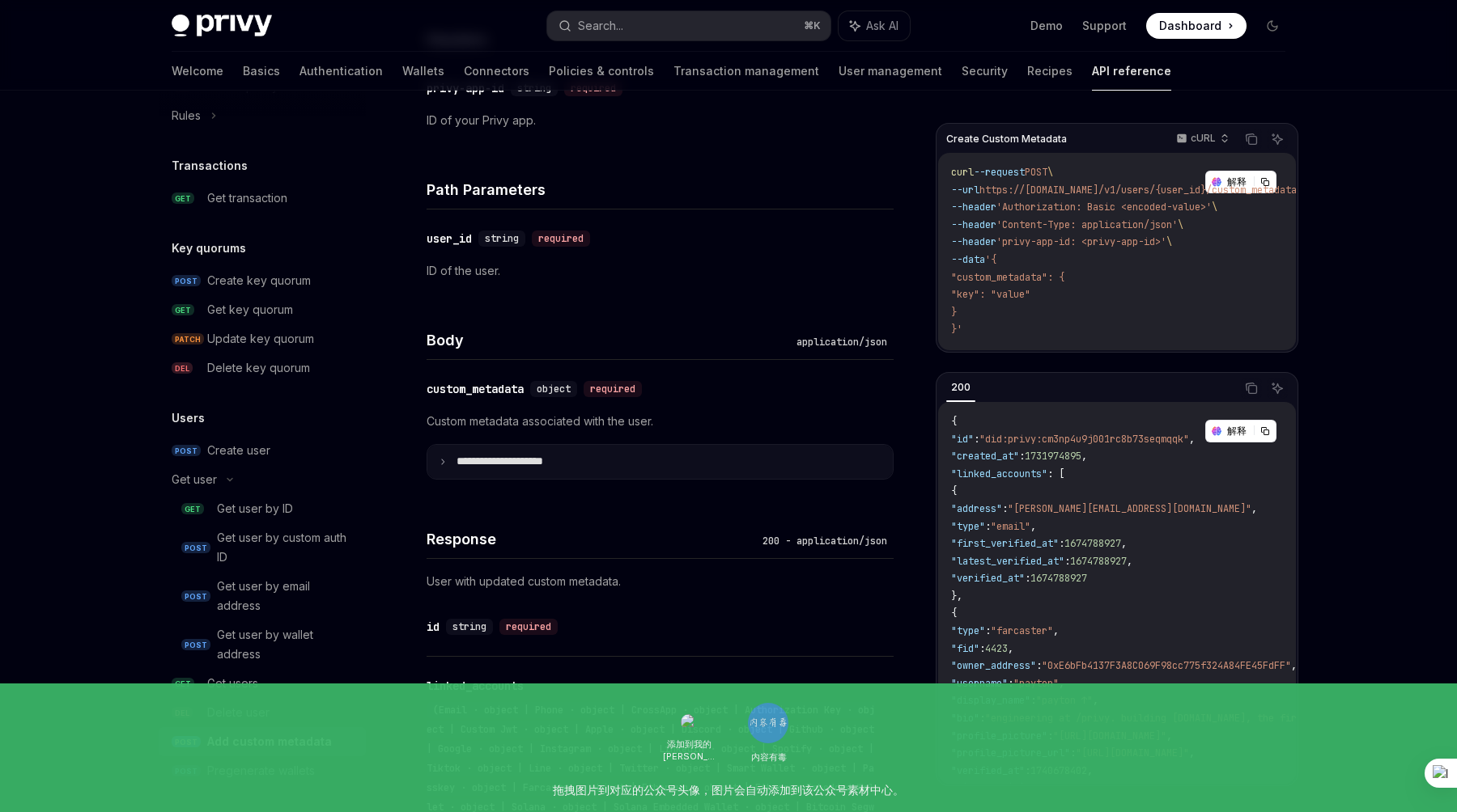
click at [442, 463] on icon at bounding box center [442, 462] width 8 height 8
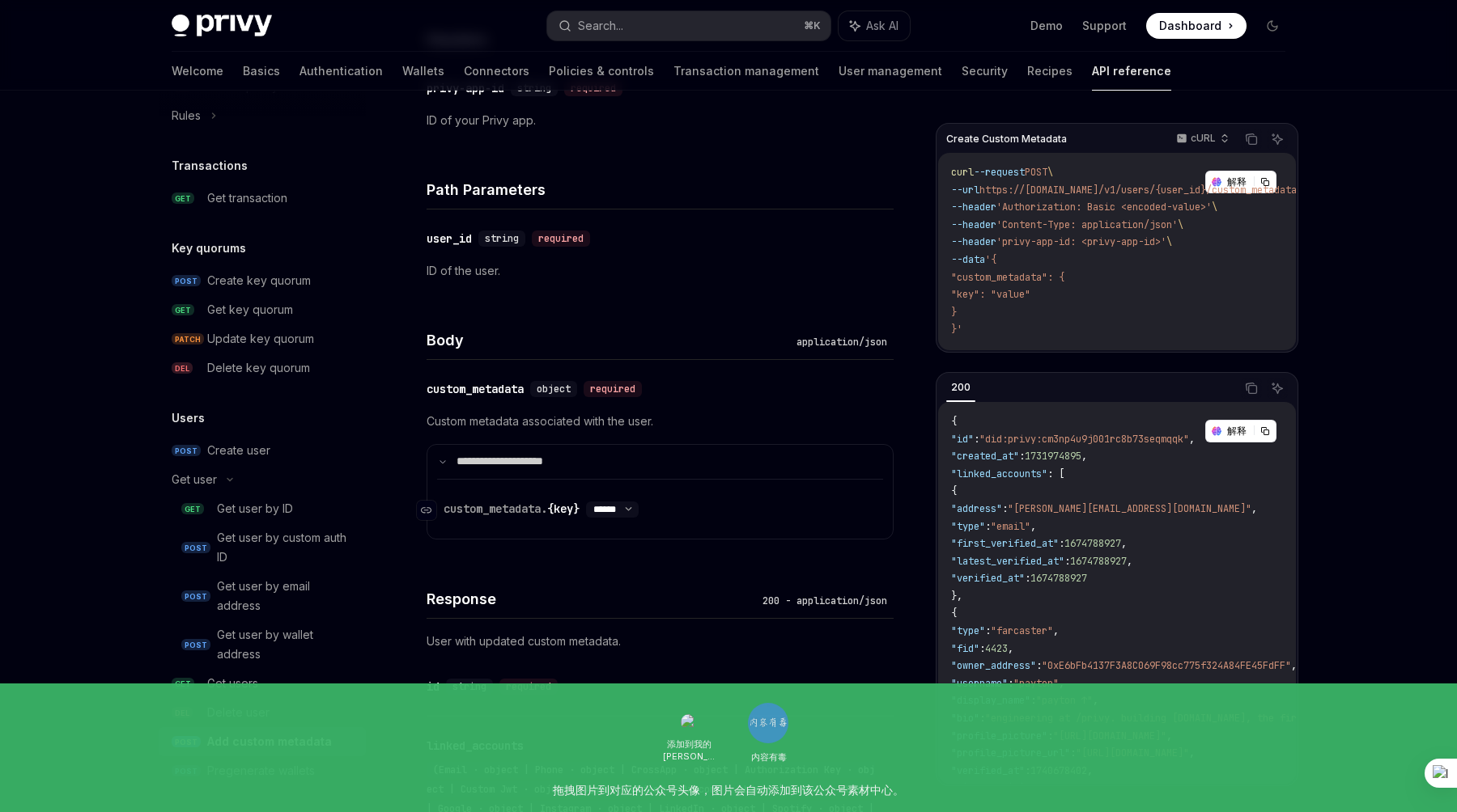
click at [634, 505] on select "****** ****** *******" at bounding box center [611, 509] width 52 height 13
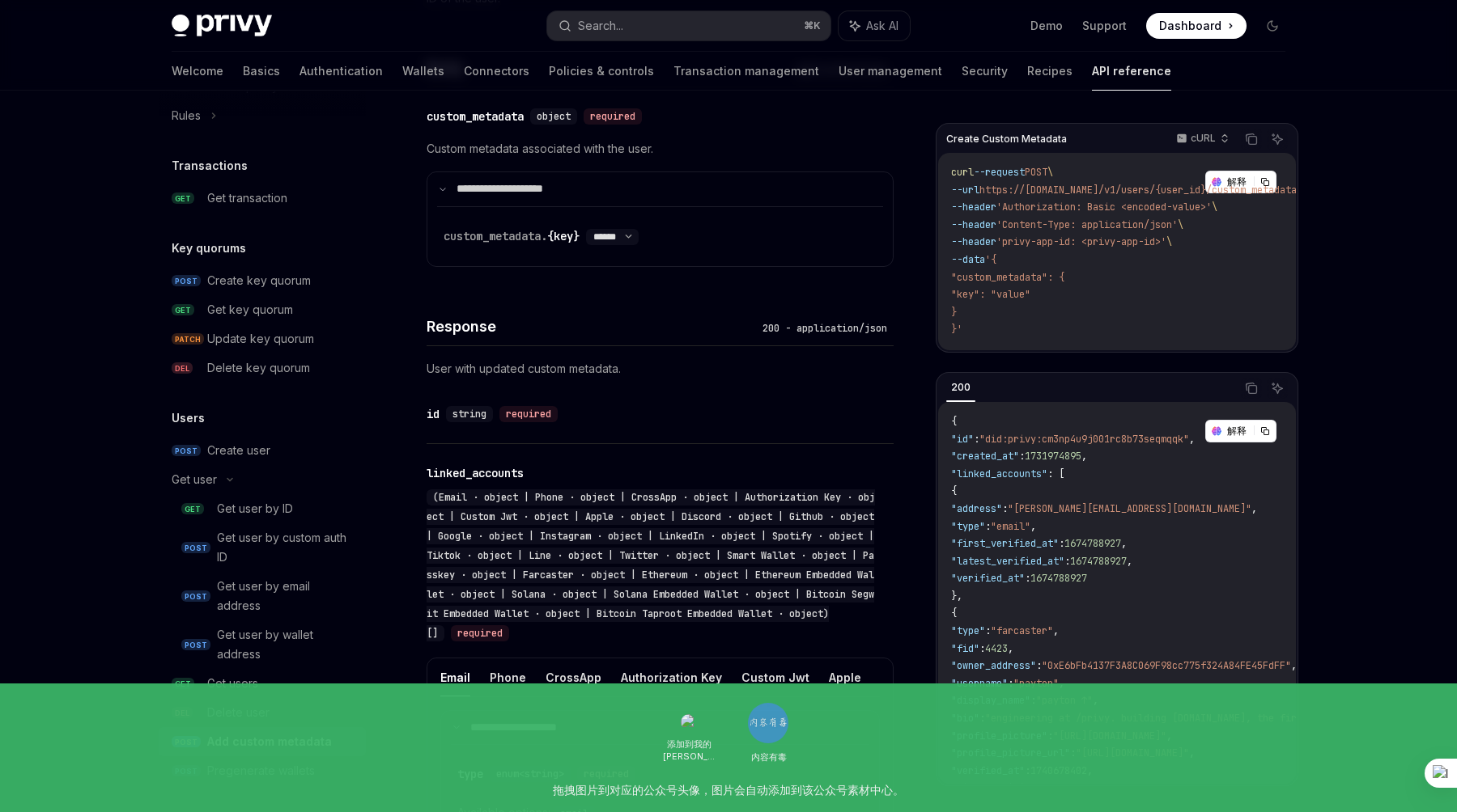
scroll to position [887, 0]
